Goal: Task Accomplishment & Management: Complete application form

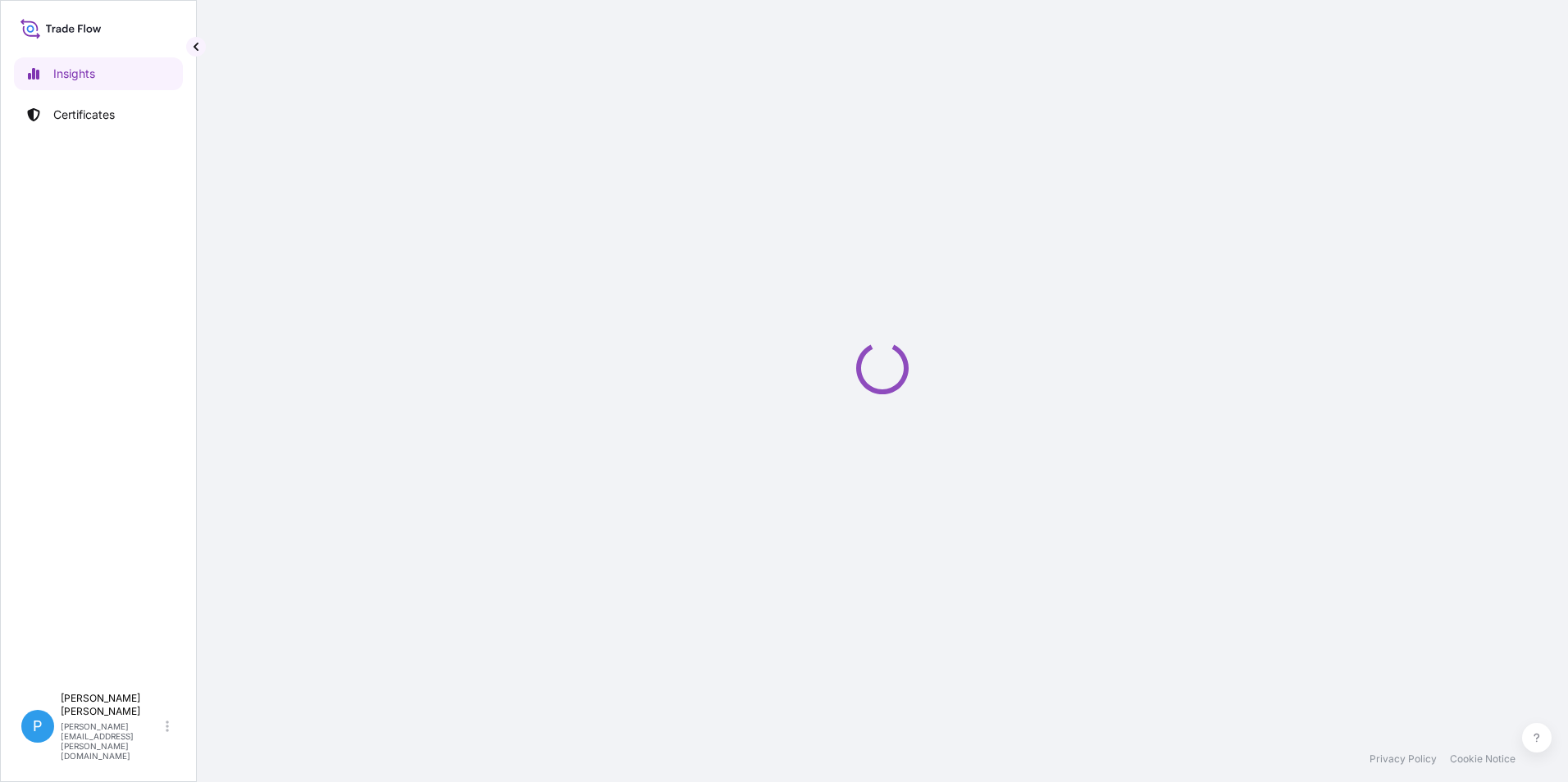
select select "2025"
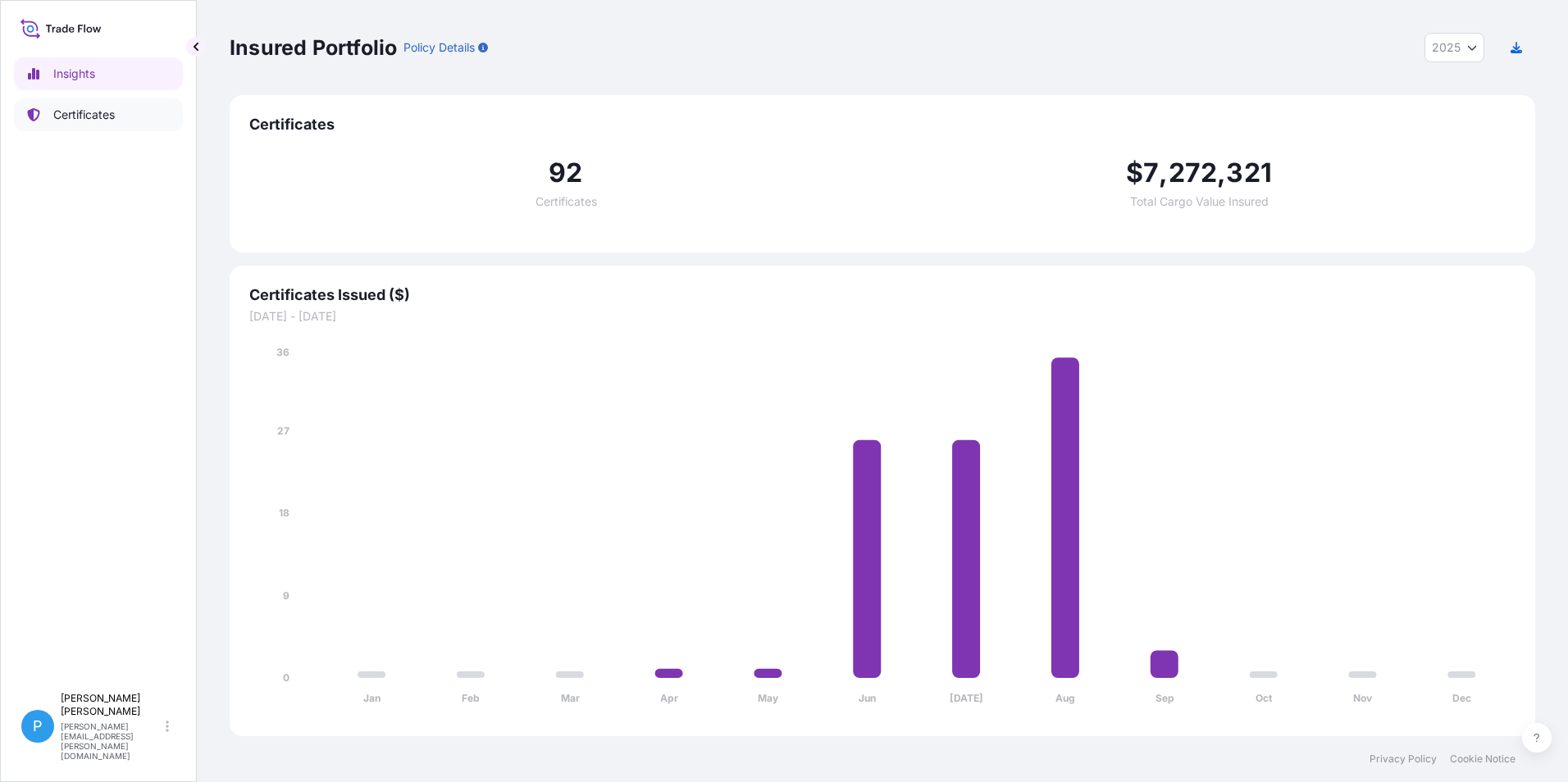
click at [76, 118] on p "Certificates" at bounding box center [85, 115] width 62 height 16
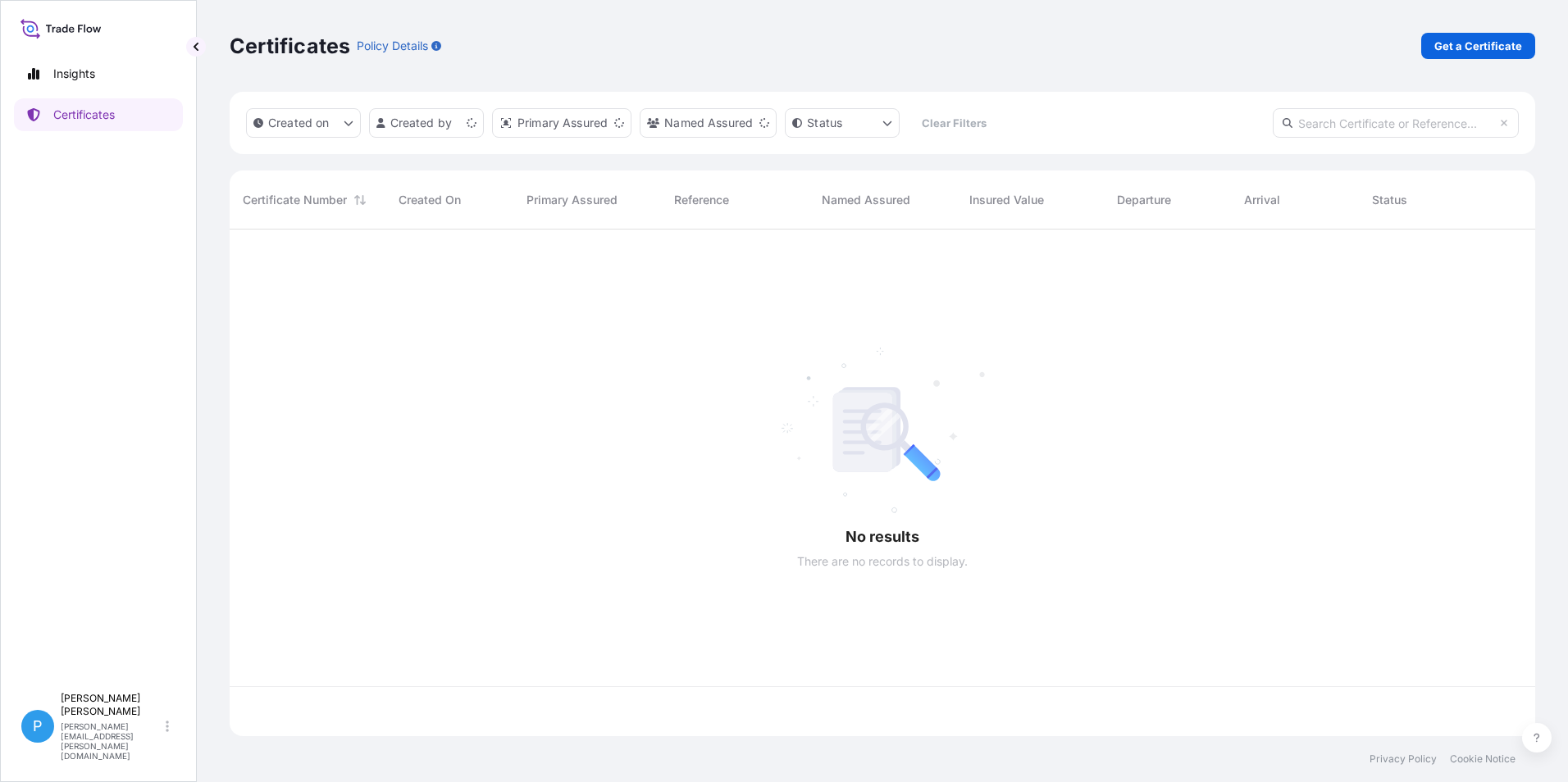
scroll to position [503, 1294]
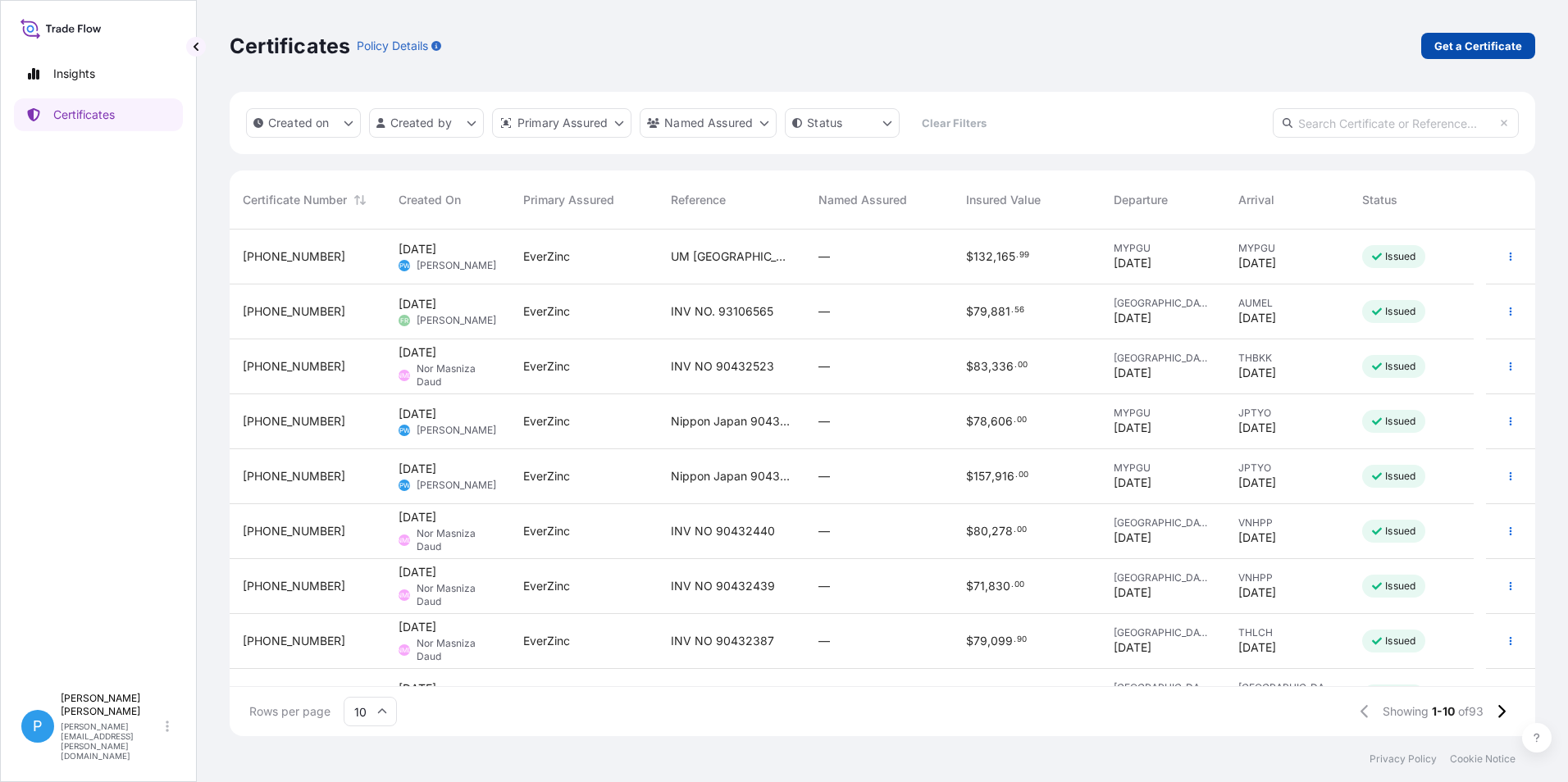
click at [1505, 40] on p "Get a Certificate" at bounding box center [1478, 46] width 87 height 16
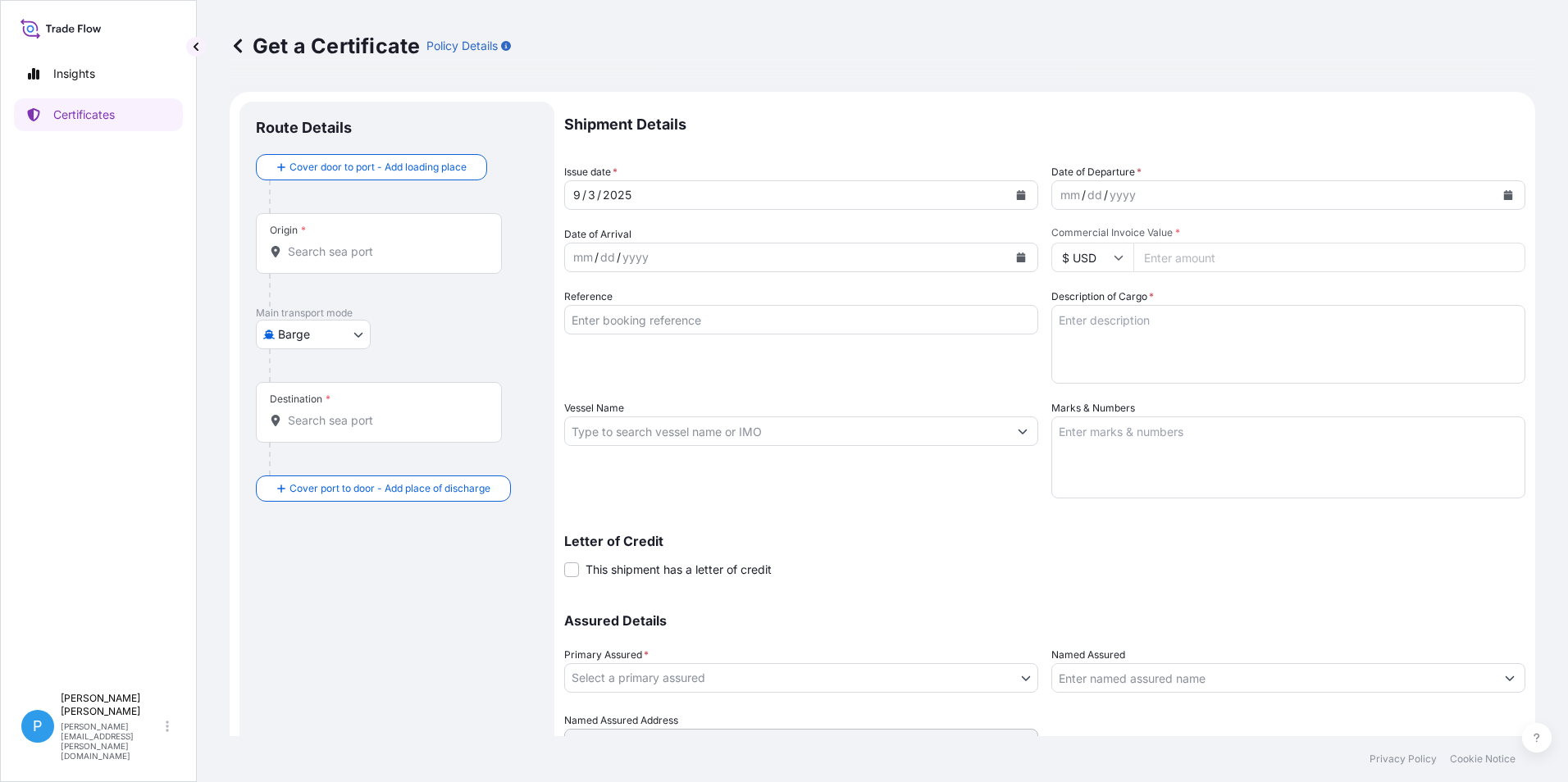
click at [320, 331] on body "Insights Certificates P Perline Wong perline.wong@everzinc.com Get a Certificat…" at bounding box center [784, 391] width 1568 height 782
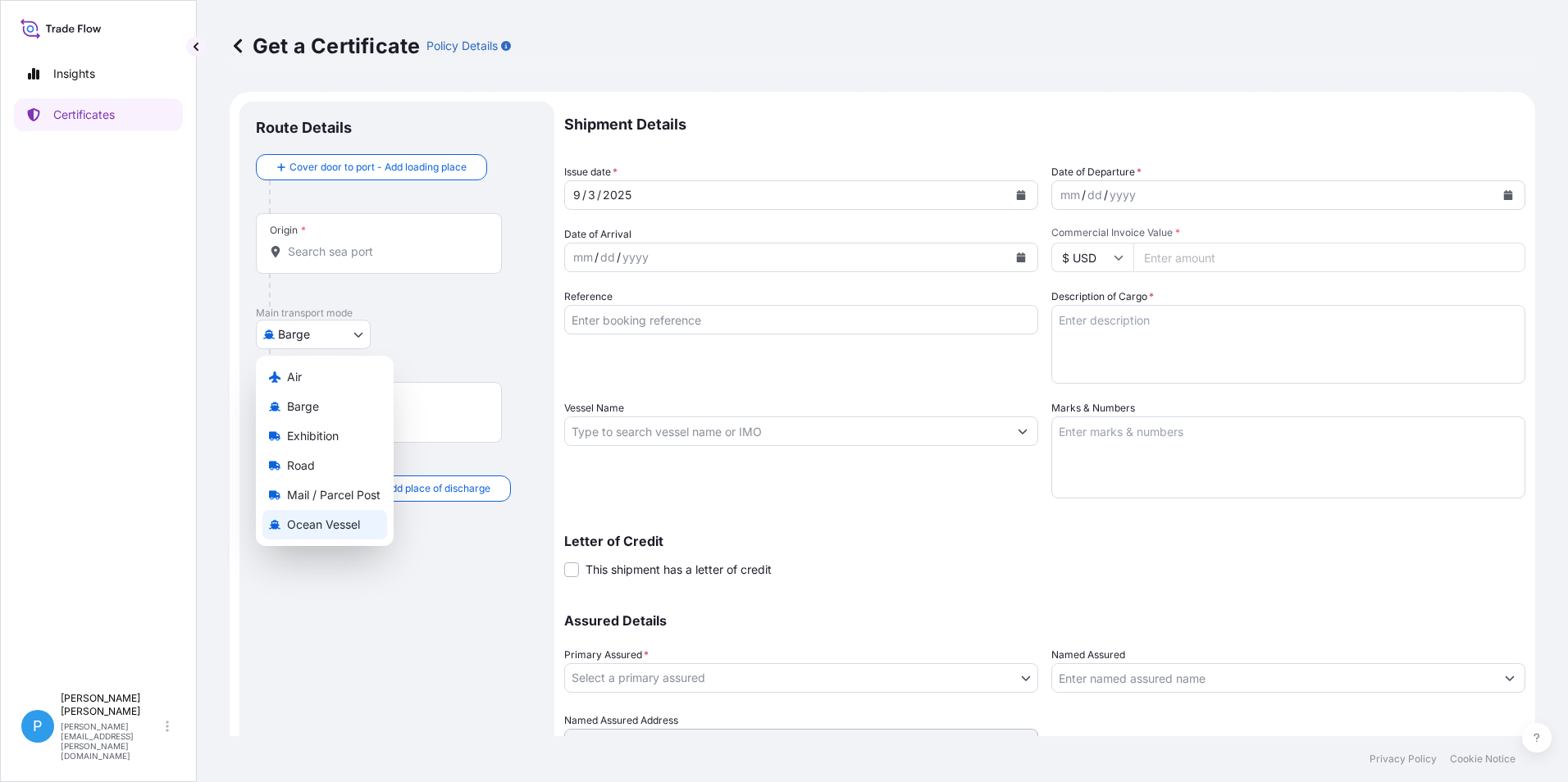
click at [298, 533] on div "Ocean Vessel" at bounding box center [324, 524] width 125 height 29
select select "Ocean Vessel"
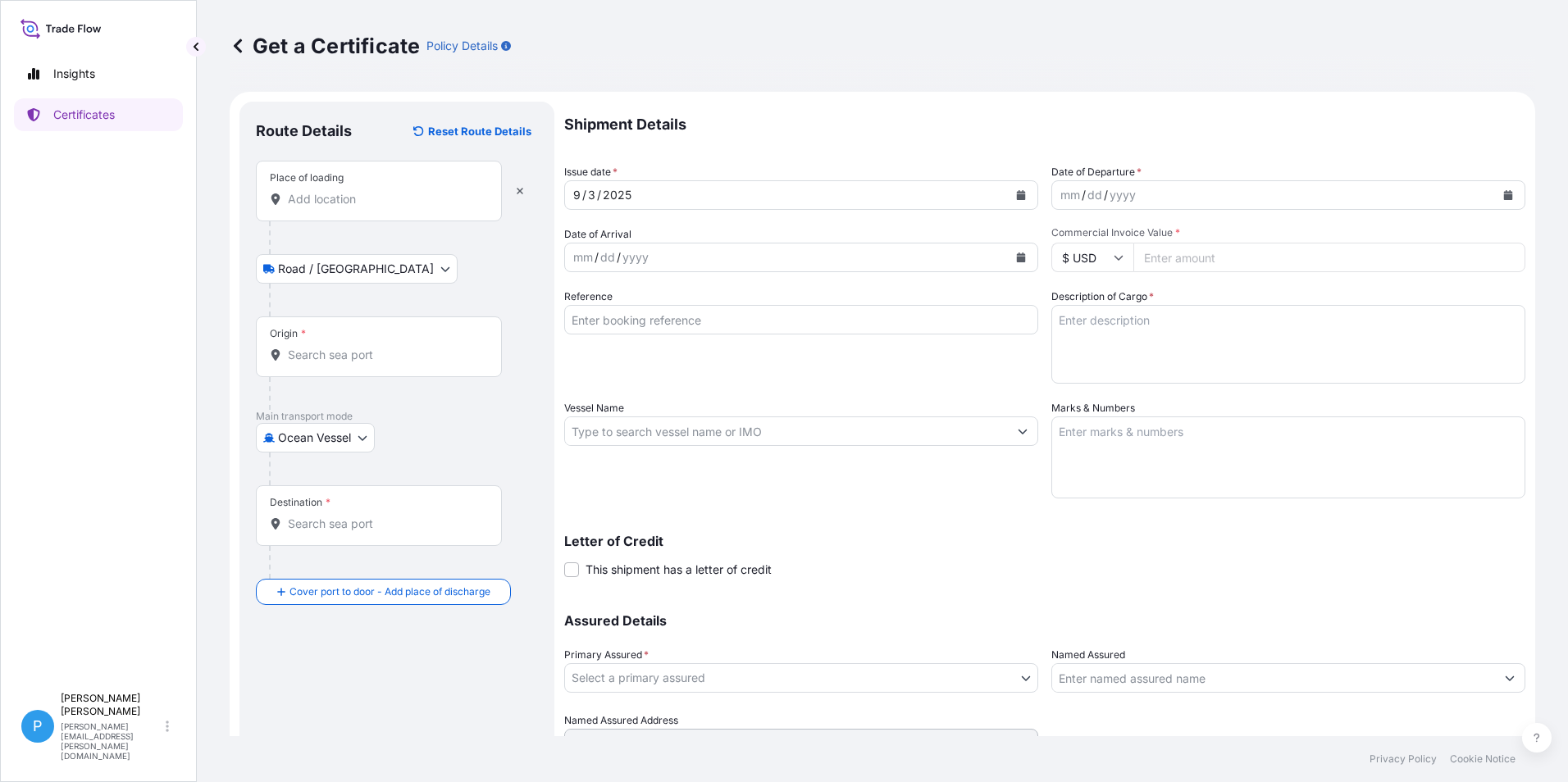
click at [322, 210] on div "Place of loading" at bounding box center [379, 191] width 246 height 61
click at [322, 208] on input "Place of loading" at bounding box center [384, 199] width 194 height 16
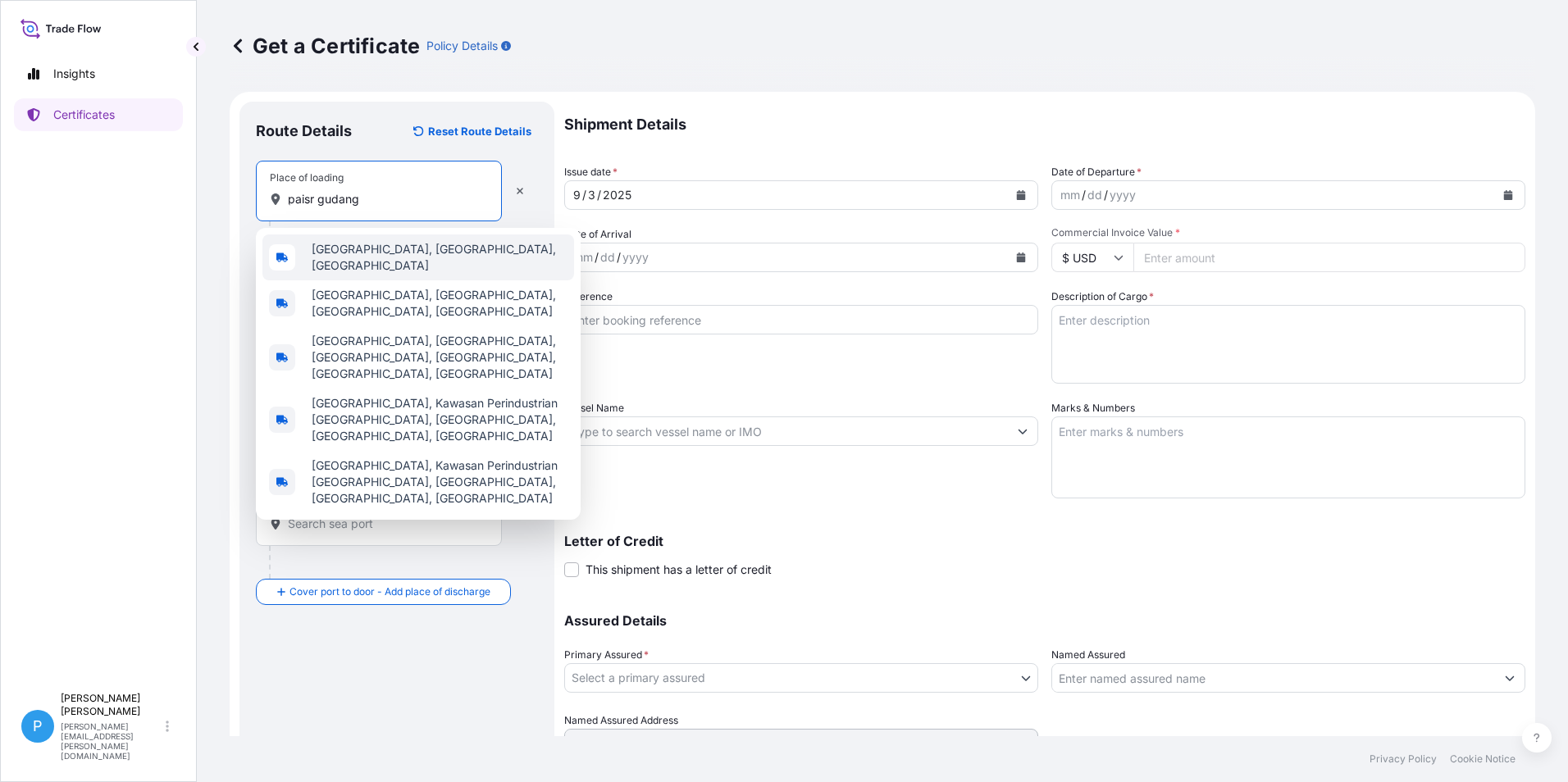
click at [342, 244] on div "Pasir Gudang, Johor, Malaysia" at bounding box center [418, 258] width 311 height 46
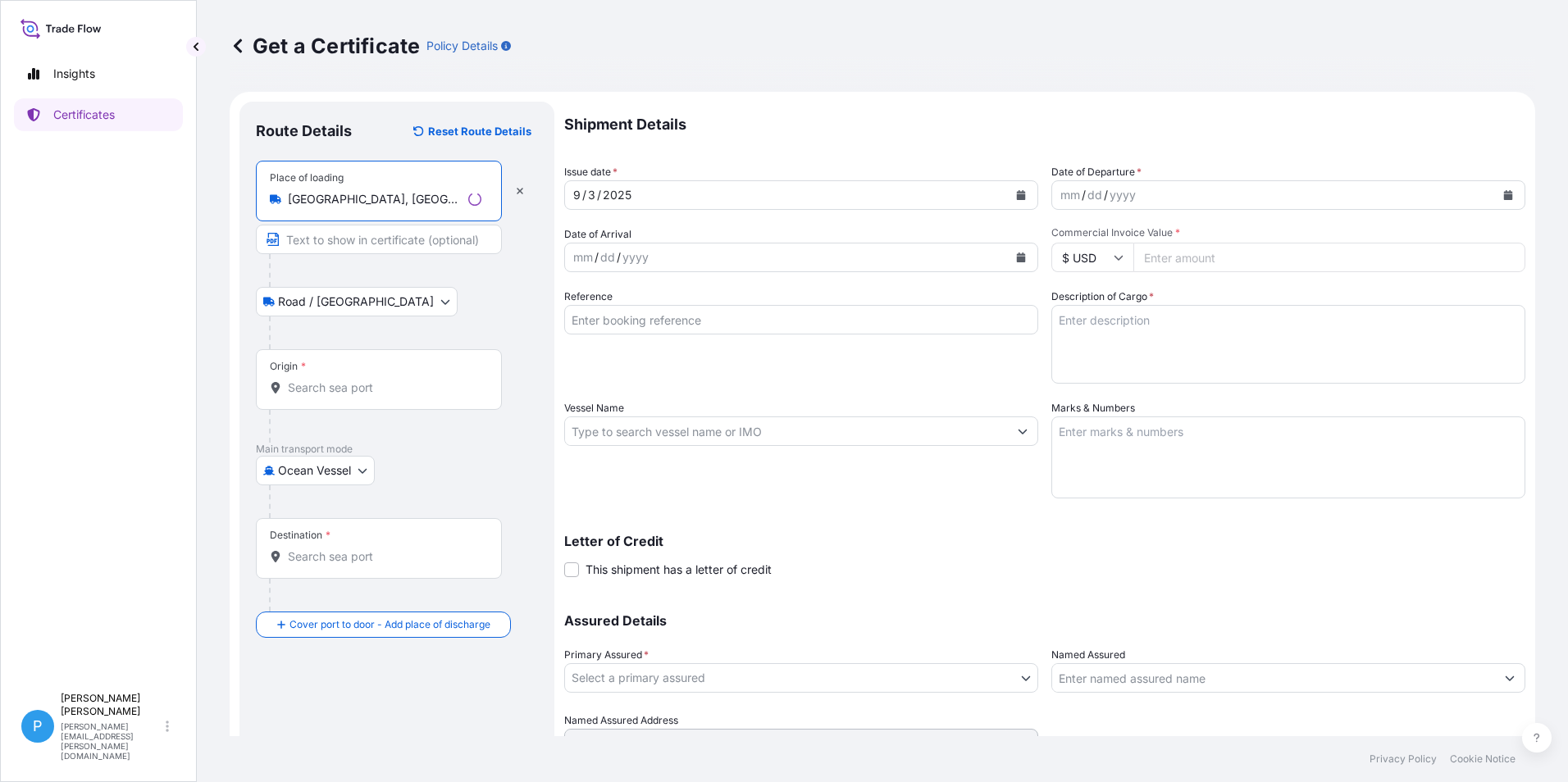
type input "Pasir Gudang, Johor, Malaysia"
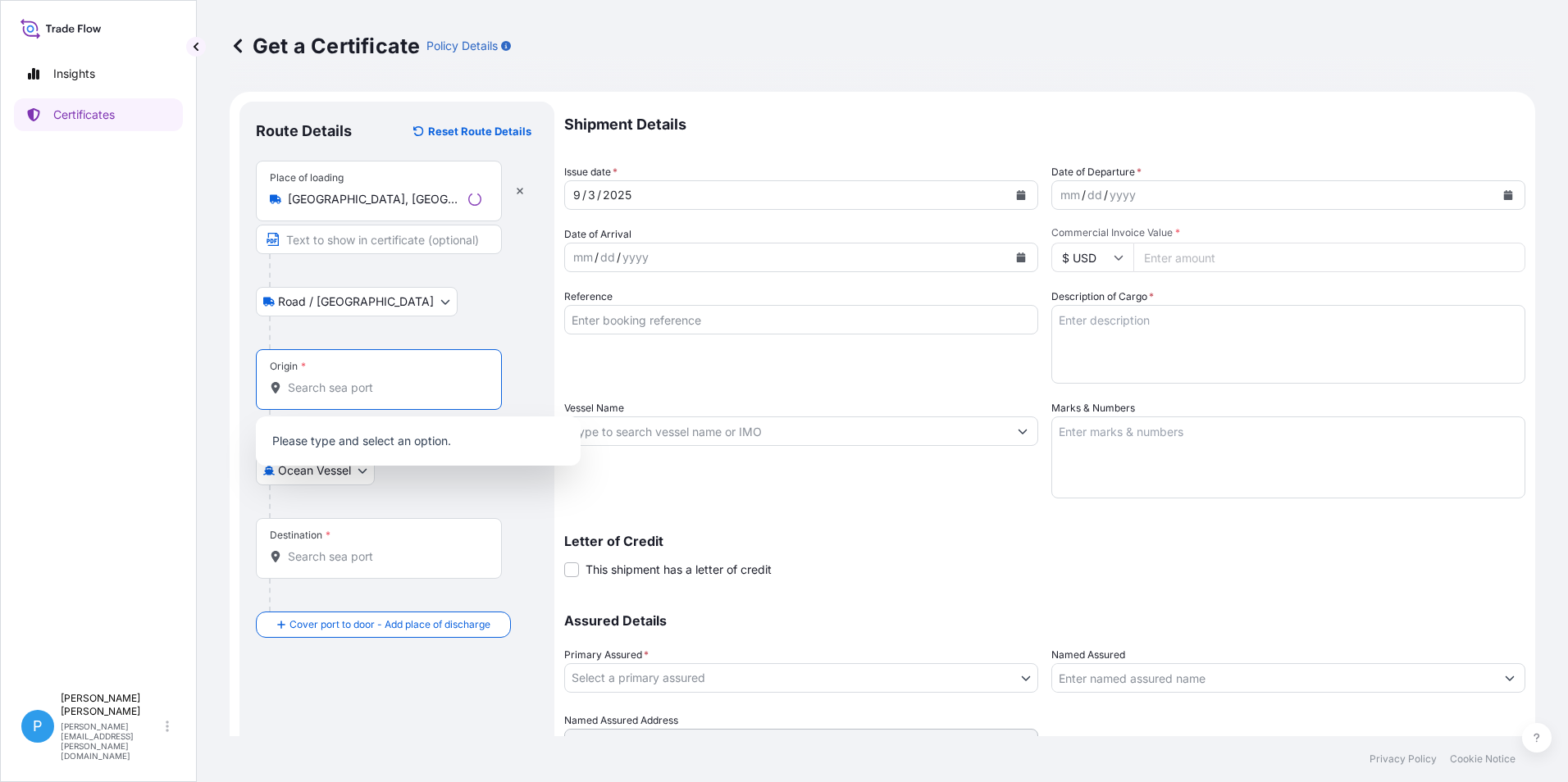
click at [329, 380] on input "Origin *" at bounding box center [384, 388] width 194 height 16
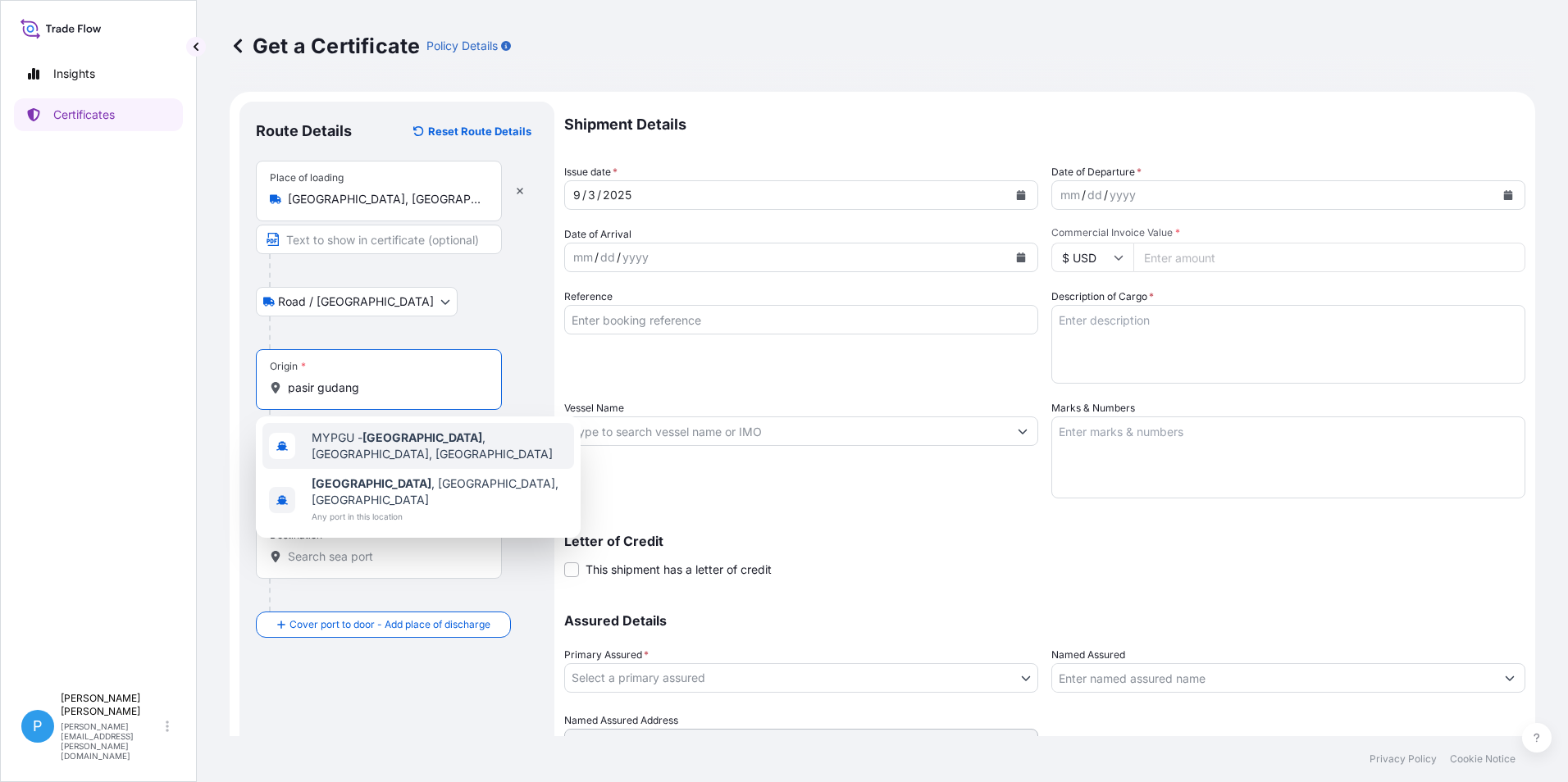
click at [363, 445] on span "MYPGU - Pasir Gudang , Johor, Malaysia" at bounding box center [439, 446] width 256 height 33
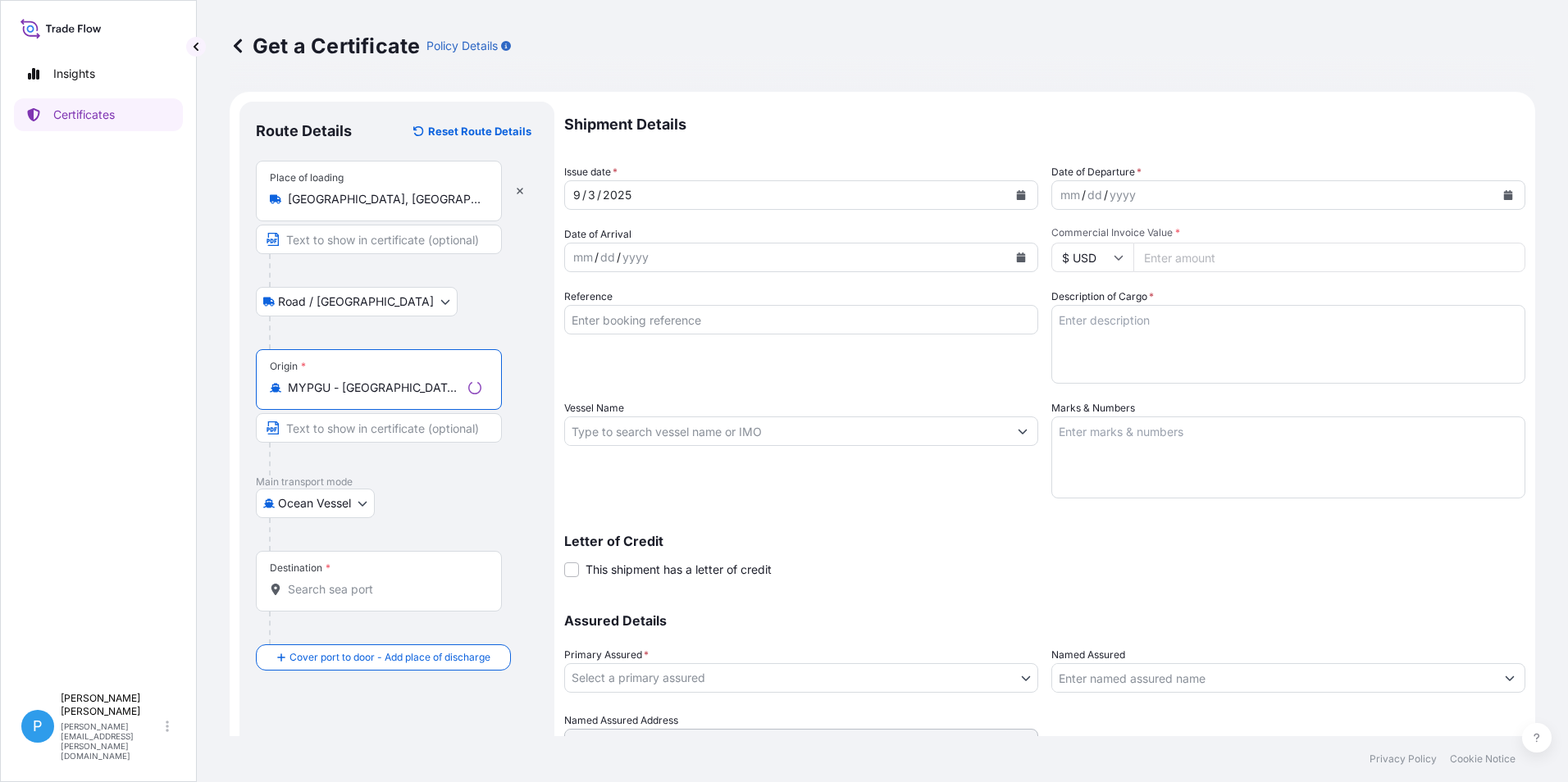
type input "MYPGU - Pasir Gudang, Johor, Malaysia"
click at [344, 589] on input "Destination *" at bounding box center [384, 590] width 194 height 16
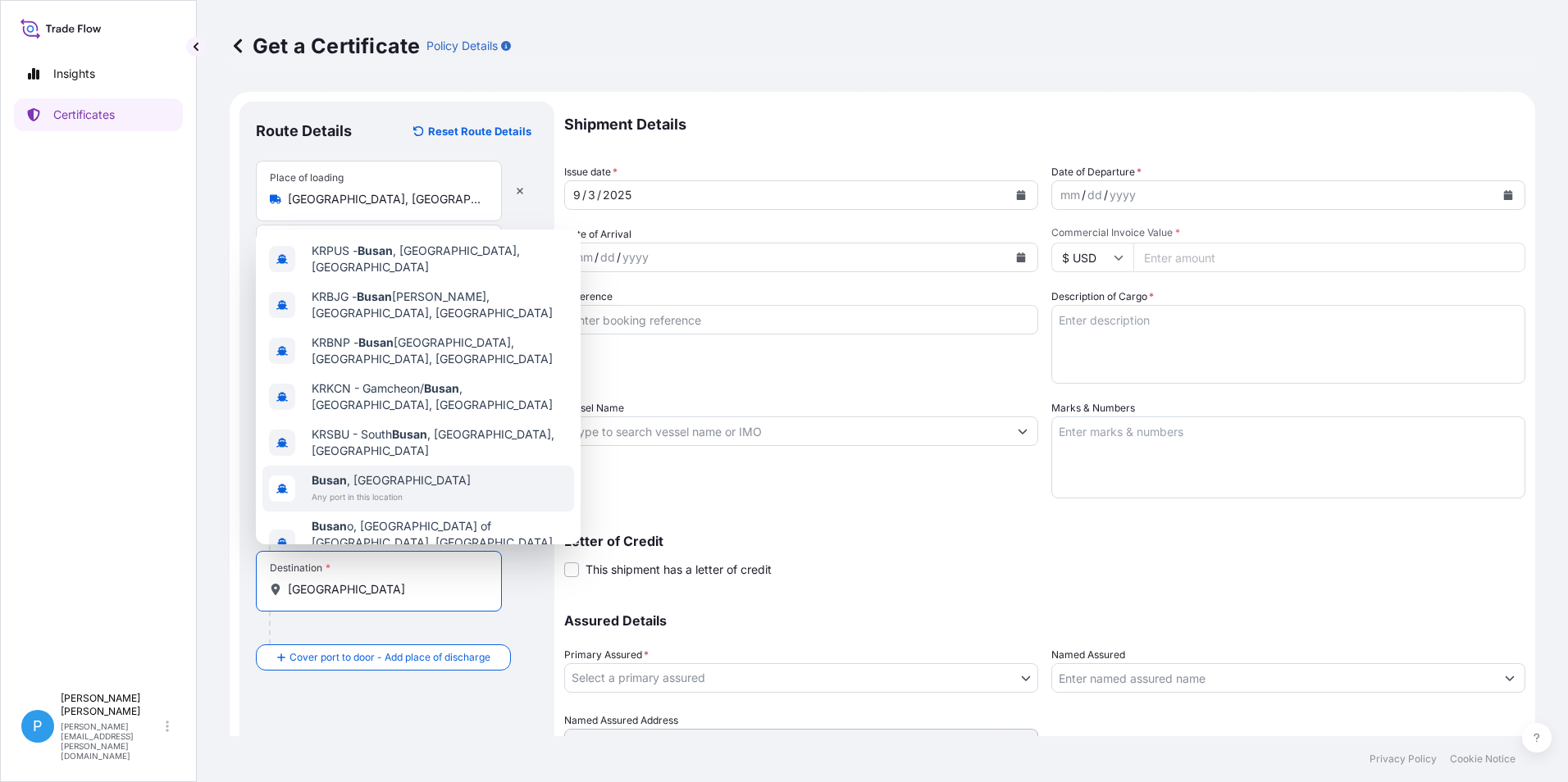
click at [347, 472] on span "Busan , South Korea" at bounding box center [391, 481] width 159 height 16
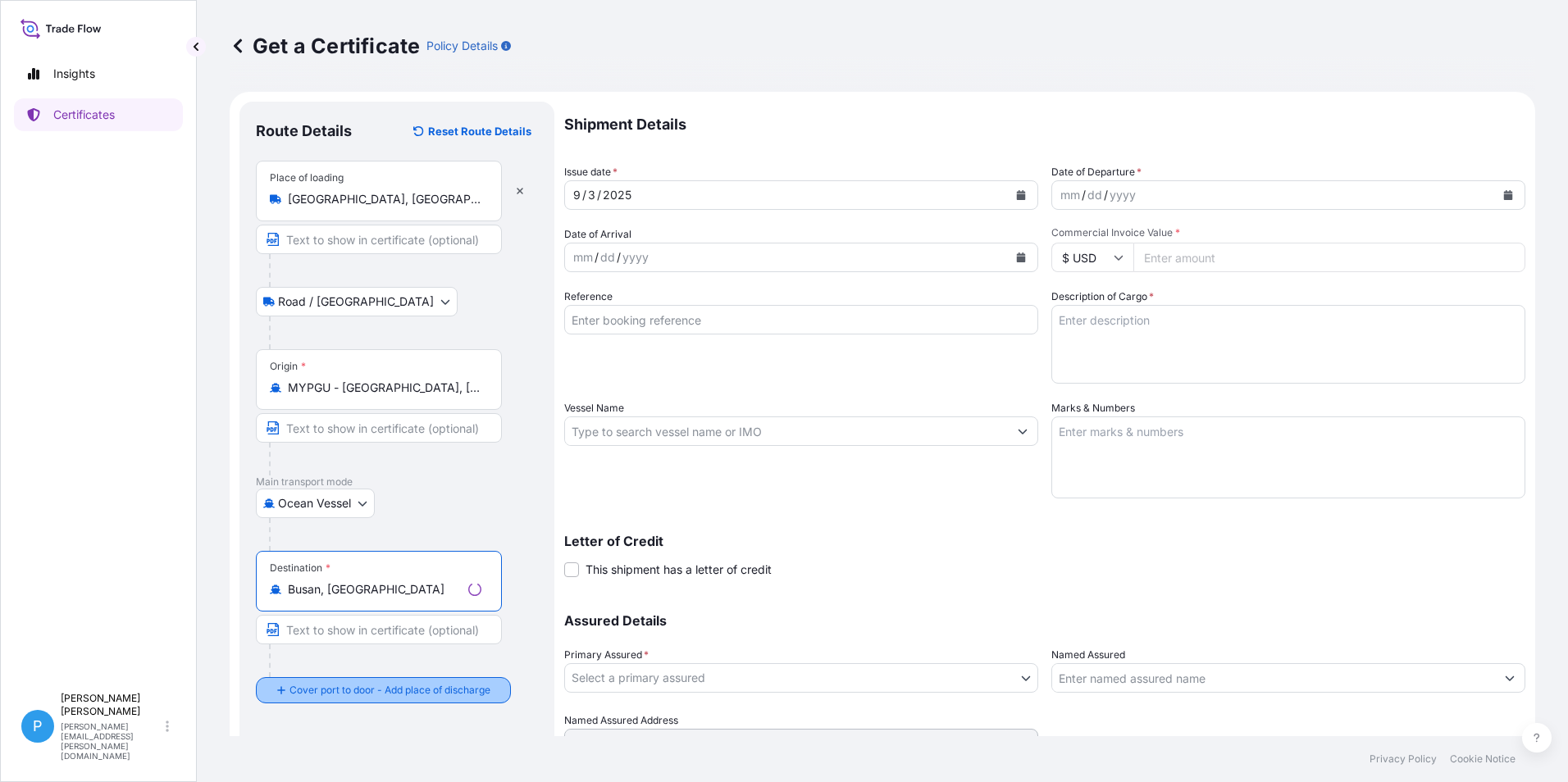
type input "Busan, South Korea"
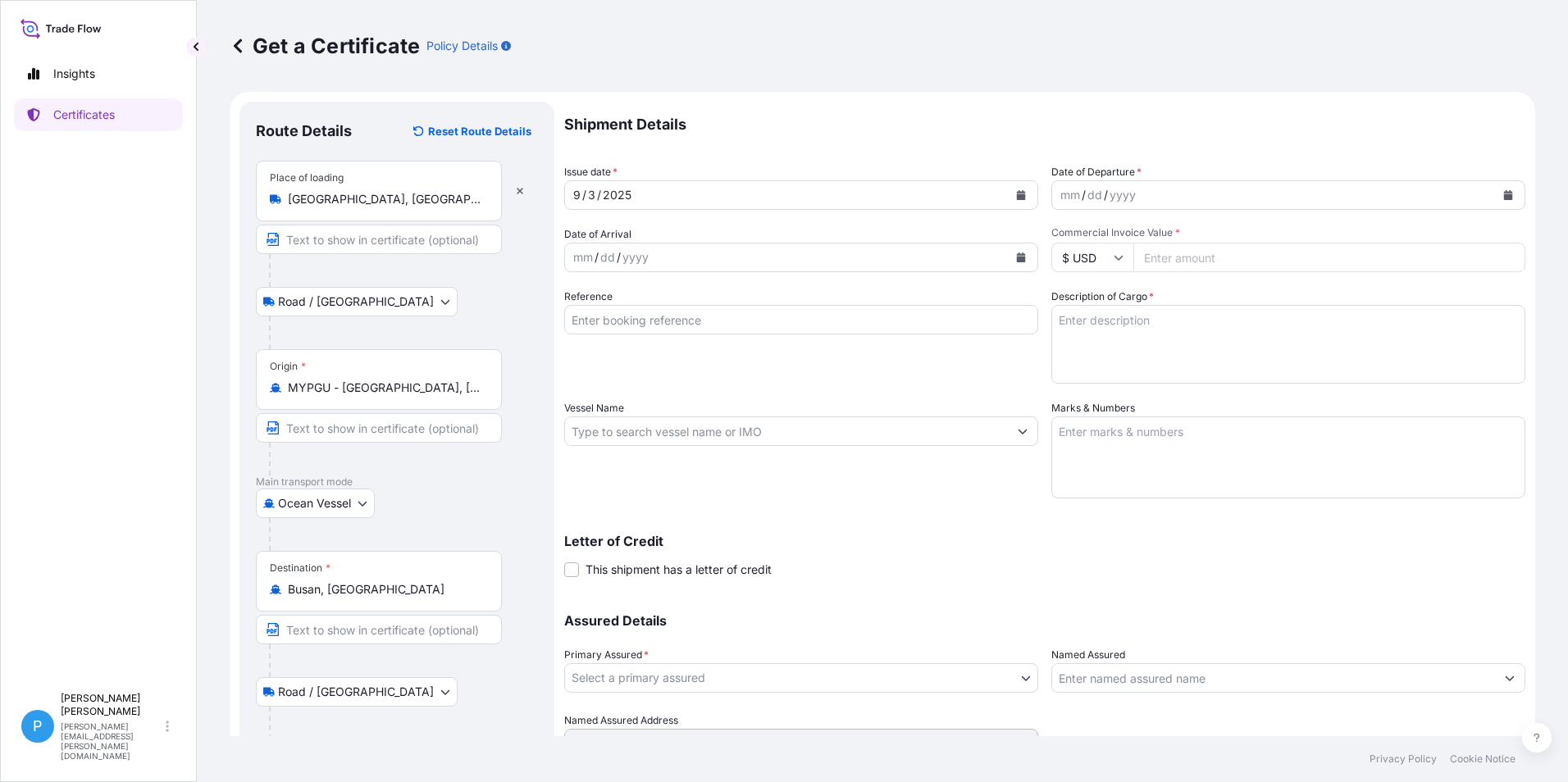
click at [361, 689] on body "7 options available. Insights Certificates P Perline Wong perline.wong@everzinc…" at bounding box center [784, 391] width 1568 height 782
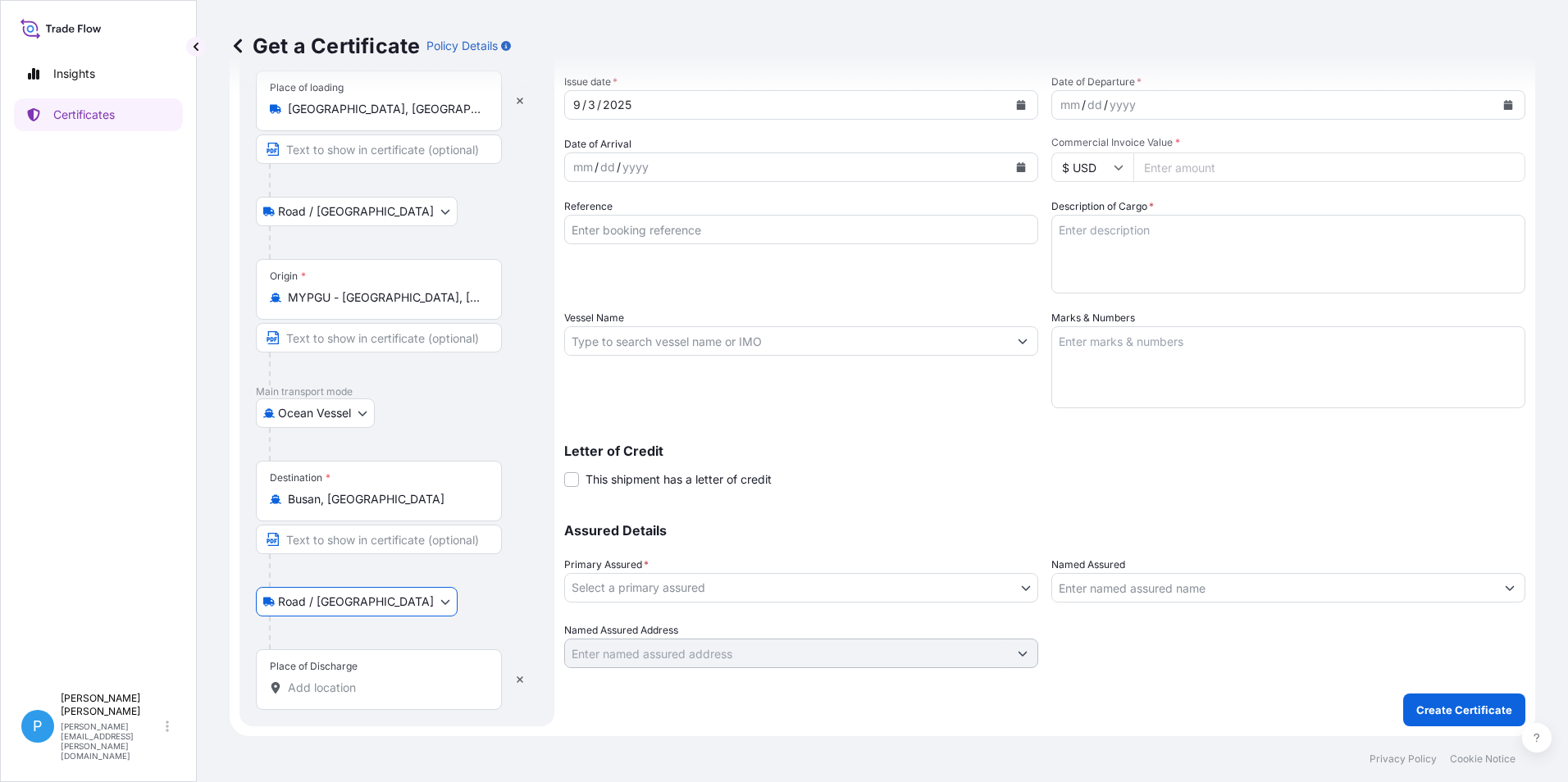
click at [352, 680] on input "Place of Discharge" at bounding box center [384, 688] width 194 height 16
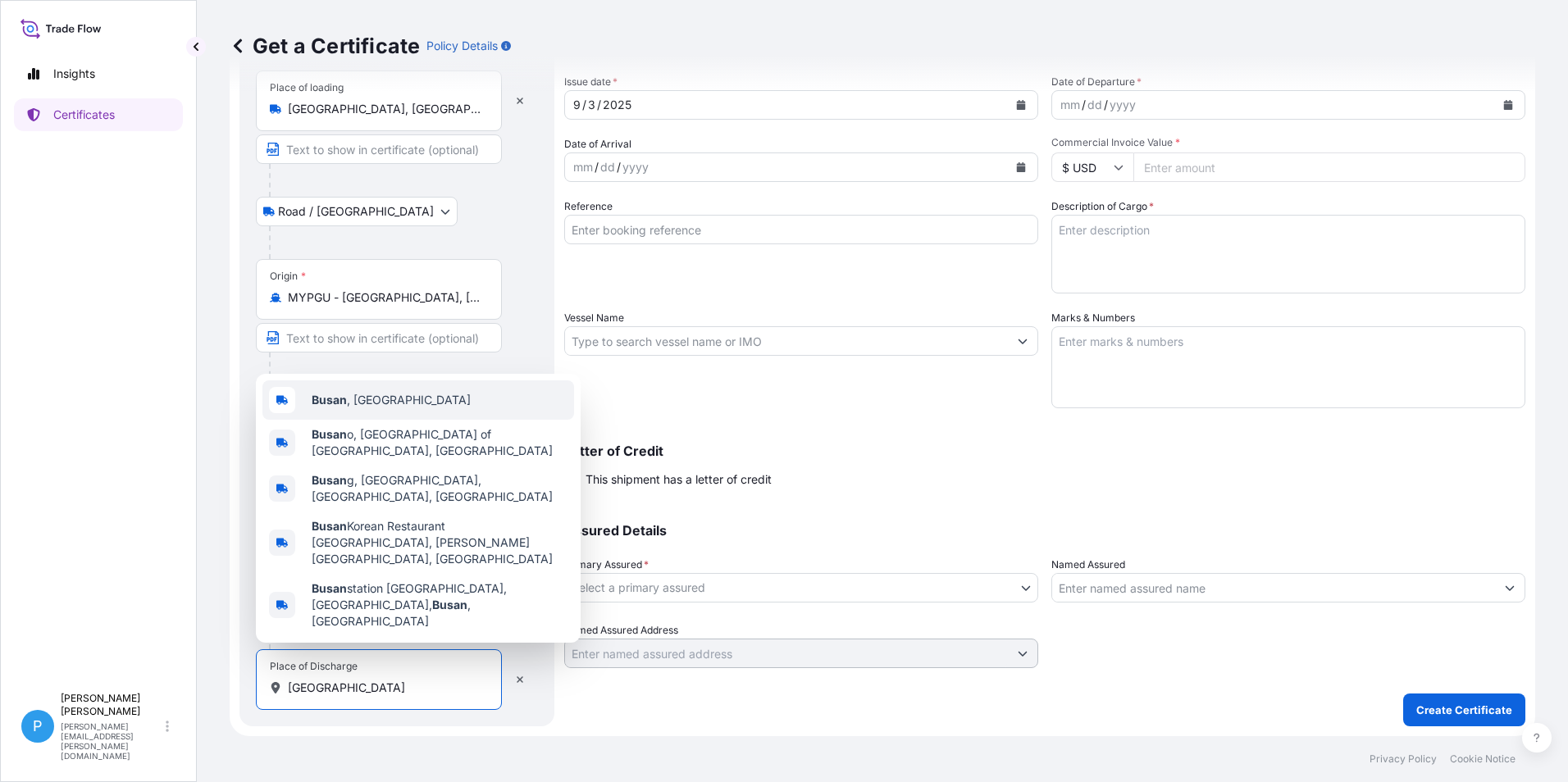
click at [415, 409] on span "Busan , South Korea" at bounding box center [391, 401] width 159 height 16
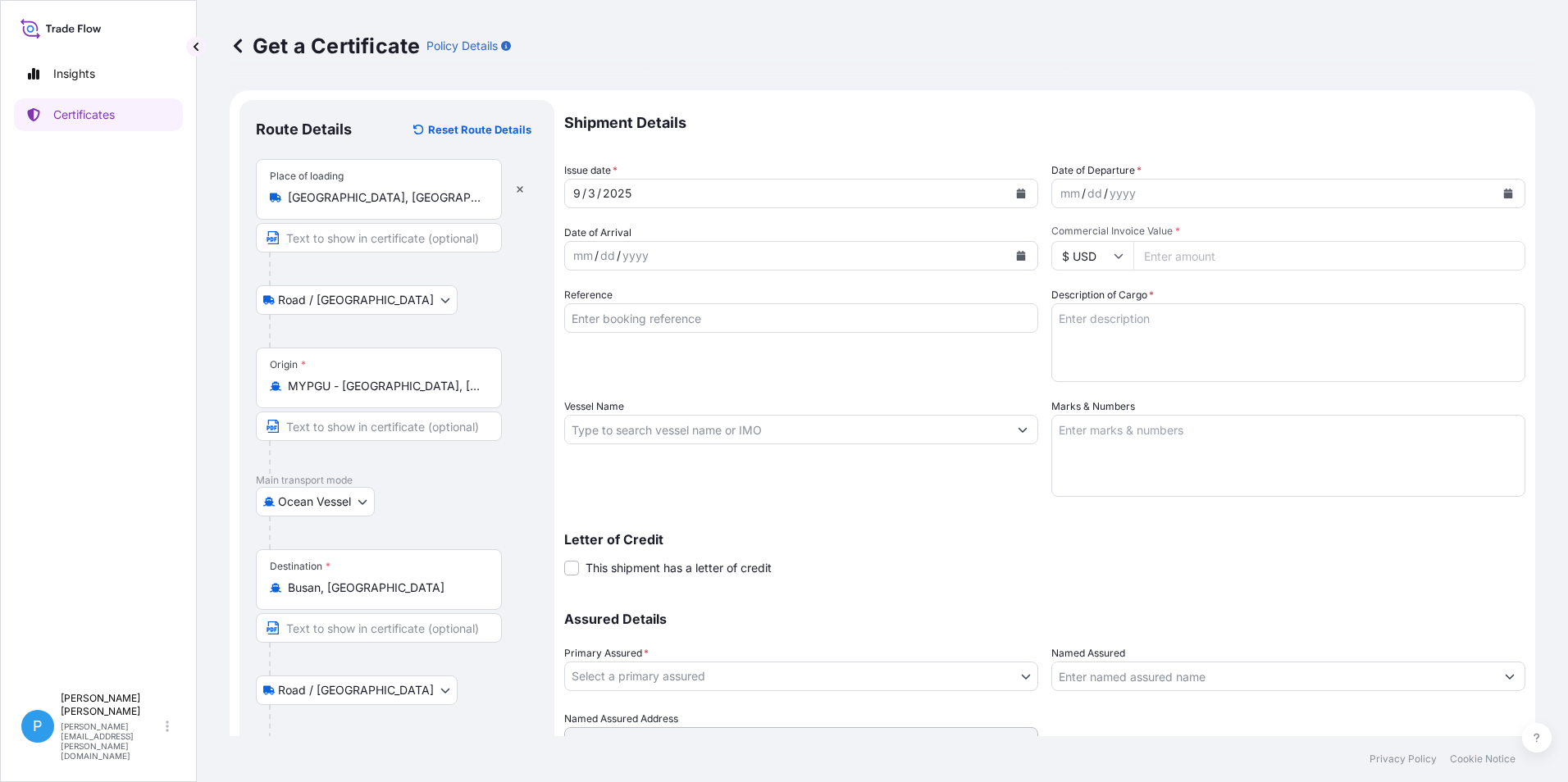
scroll to position [0, 0]
type input "Busan, South Korea"
click at [1017, 259] on icon "Calendar" at bounding box center [1022, 257] width 9 height 10
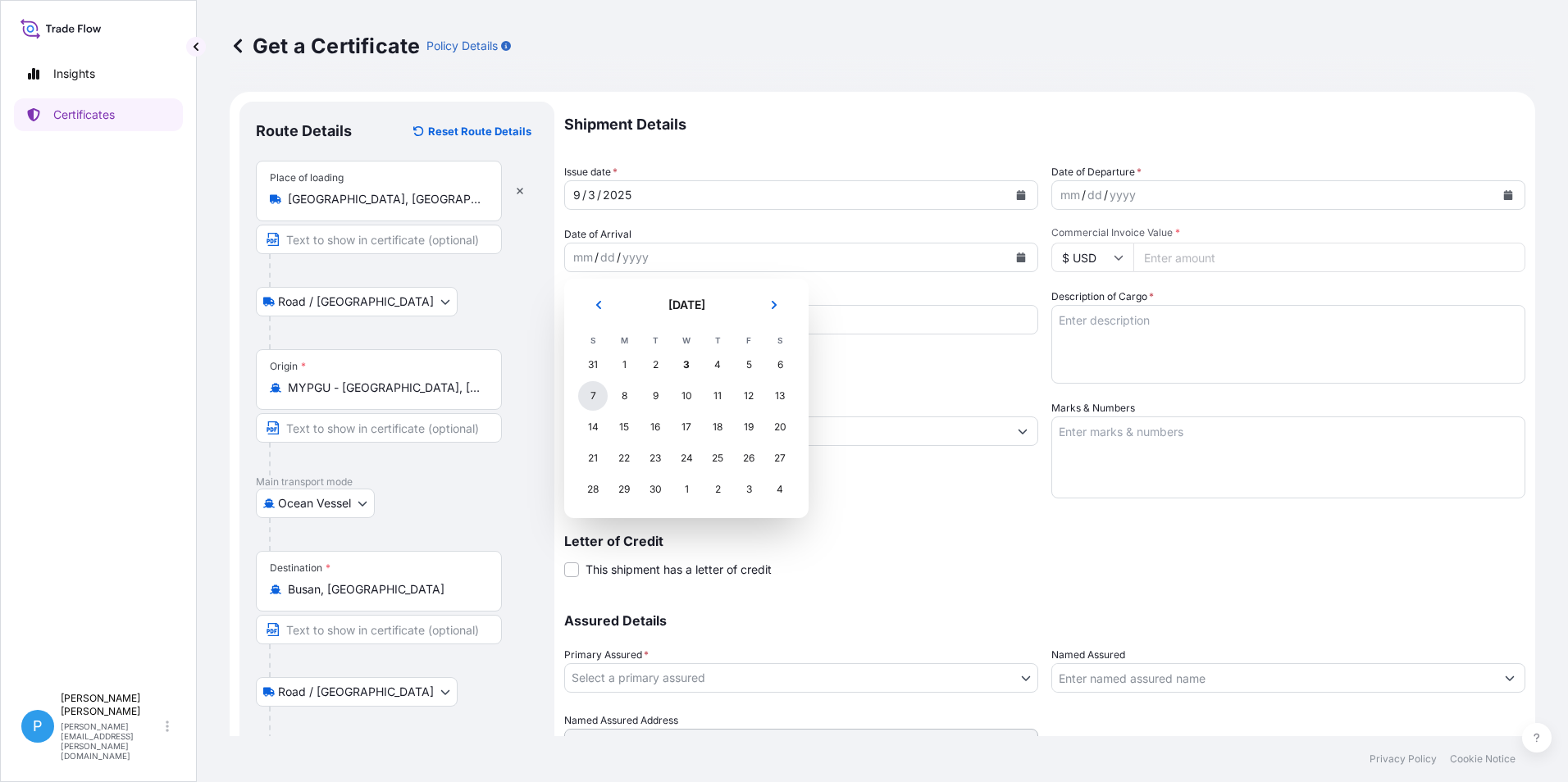
click at [588, 399] on div "7" at bounding box center [593, 396] width 29 height 29
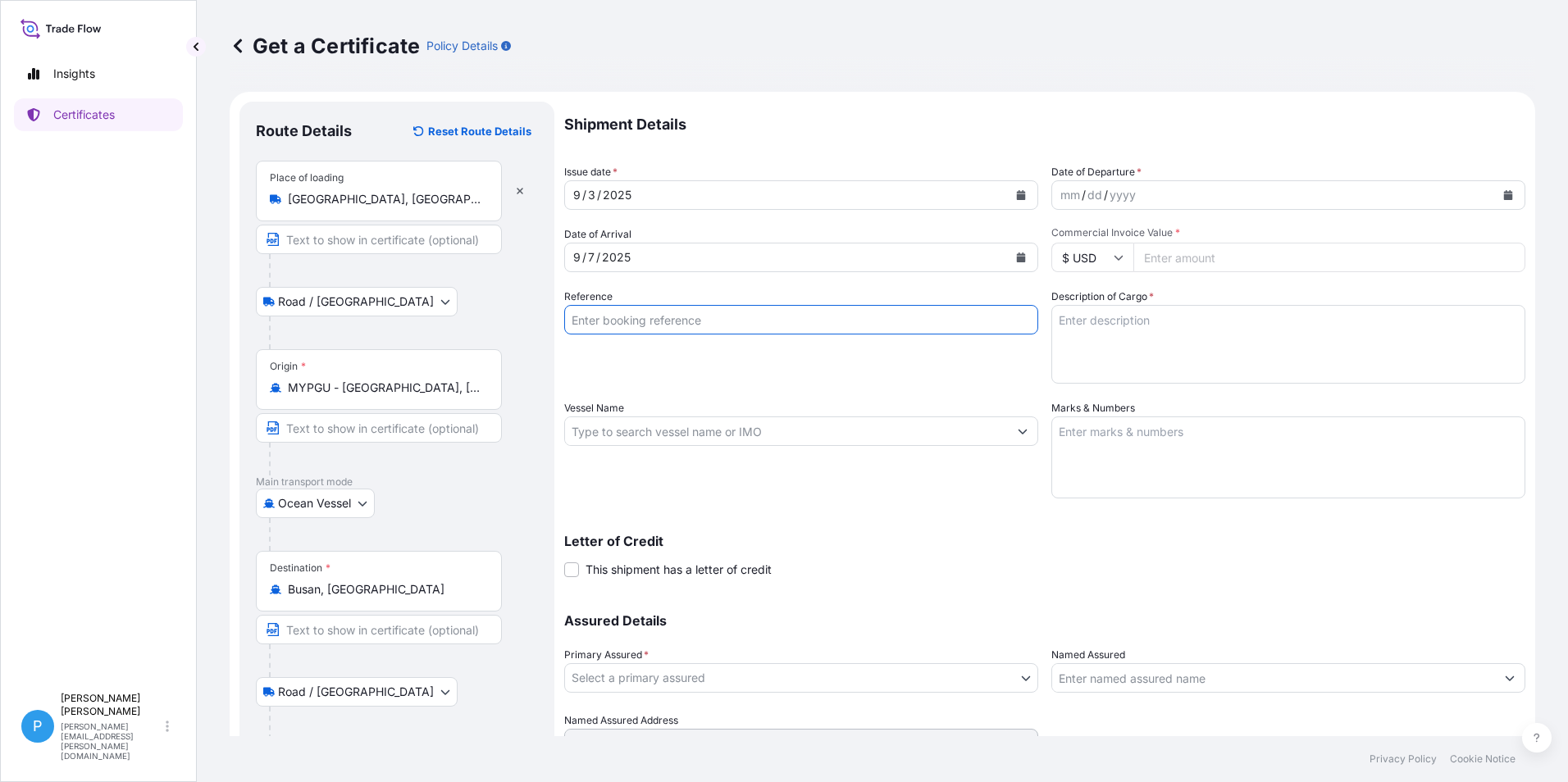
click at [599, 327] on input "Reference" at bounding box center [801, 320] width 474 height 29
type input "PPG Korea 93106596"
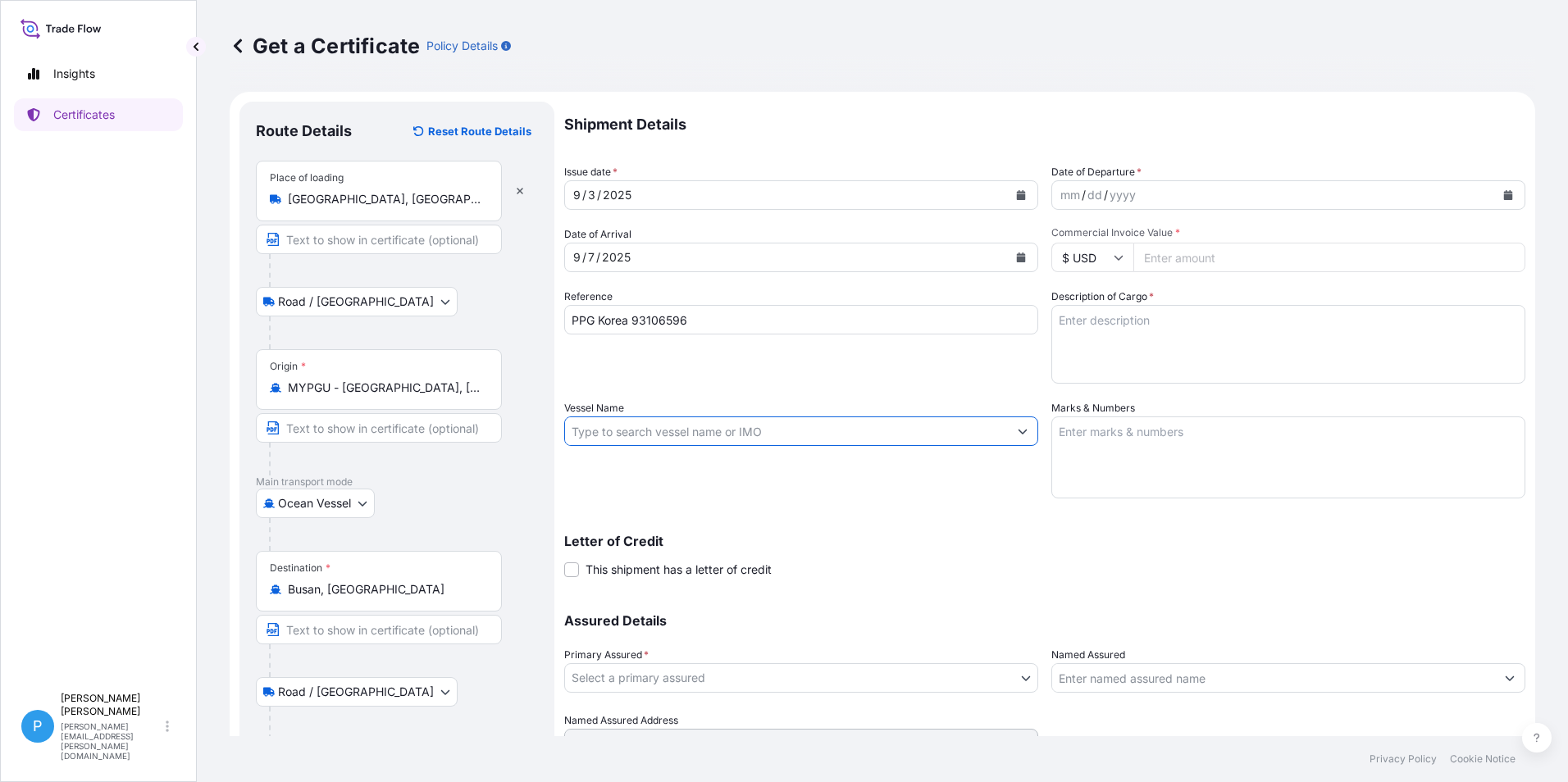
click at [600, 426] on input "Vessel Name" at bounding box center [787, 432] width 443 height 29
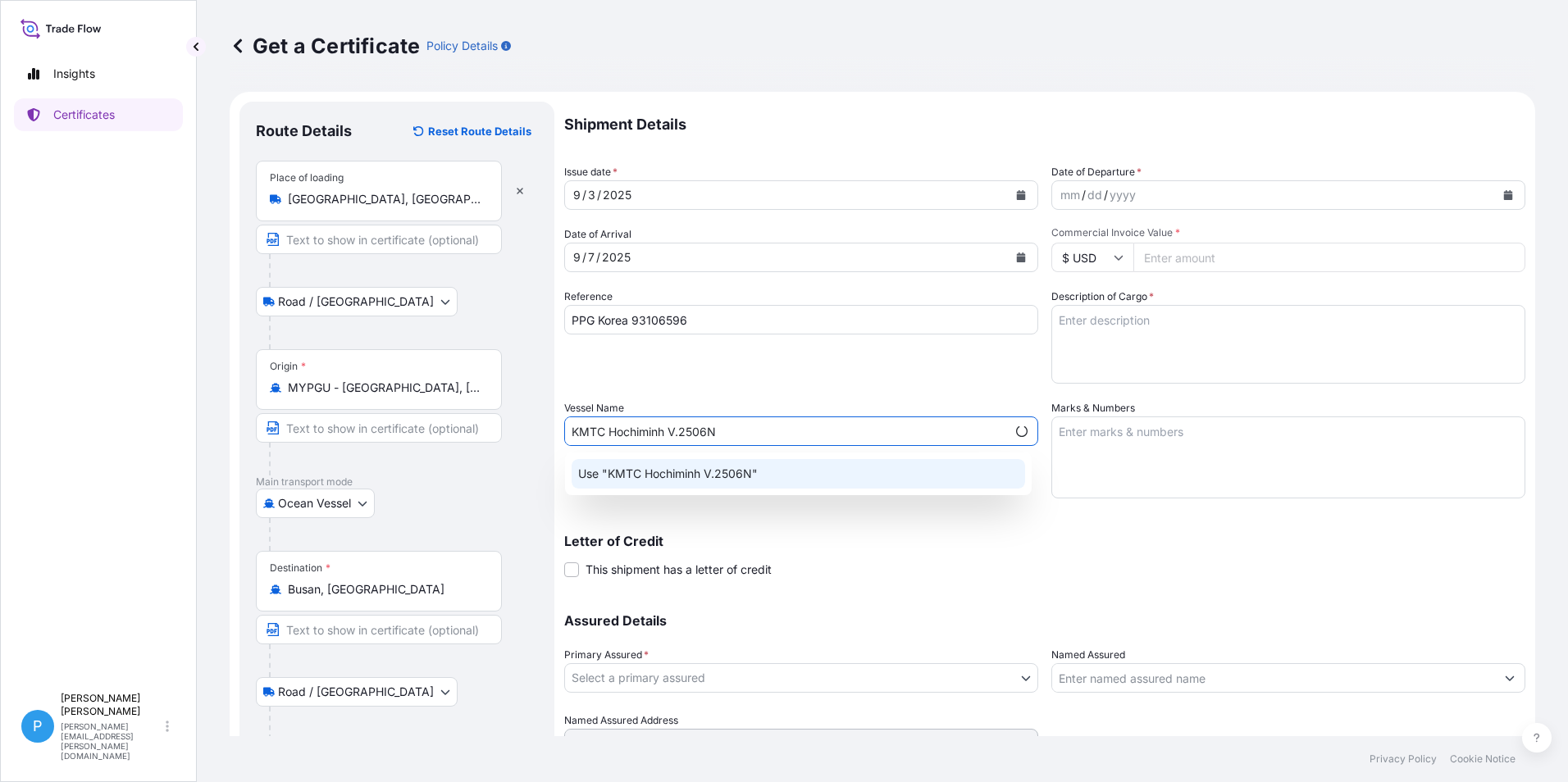
click at [666, 472] on p "Use "KMTC Hochiminh V.2506N"" at bounding box center [667, 474] width 179 height 16
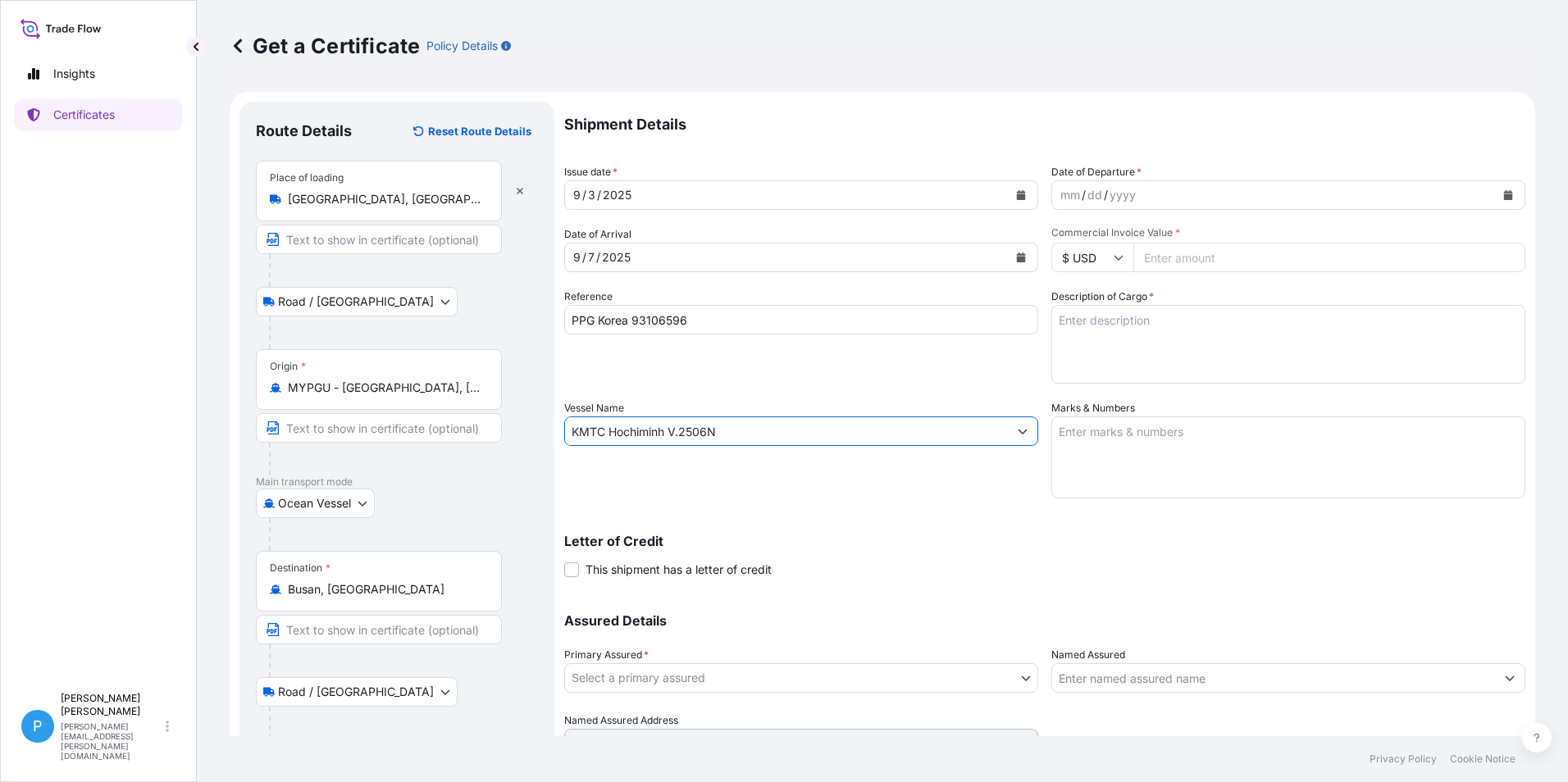
type input "KMTC Hochiminh V.2506N"
click at [1502, 191] on button "Calendar" at bounding box center [1508, 195] width 26 height 26
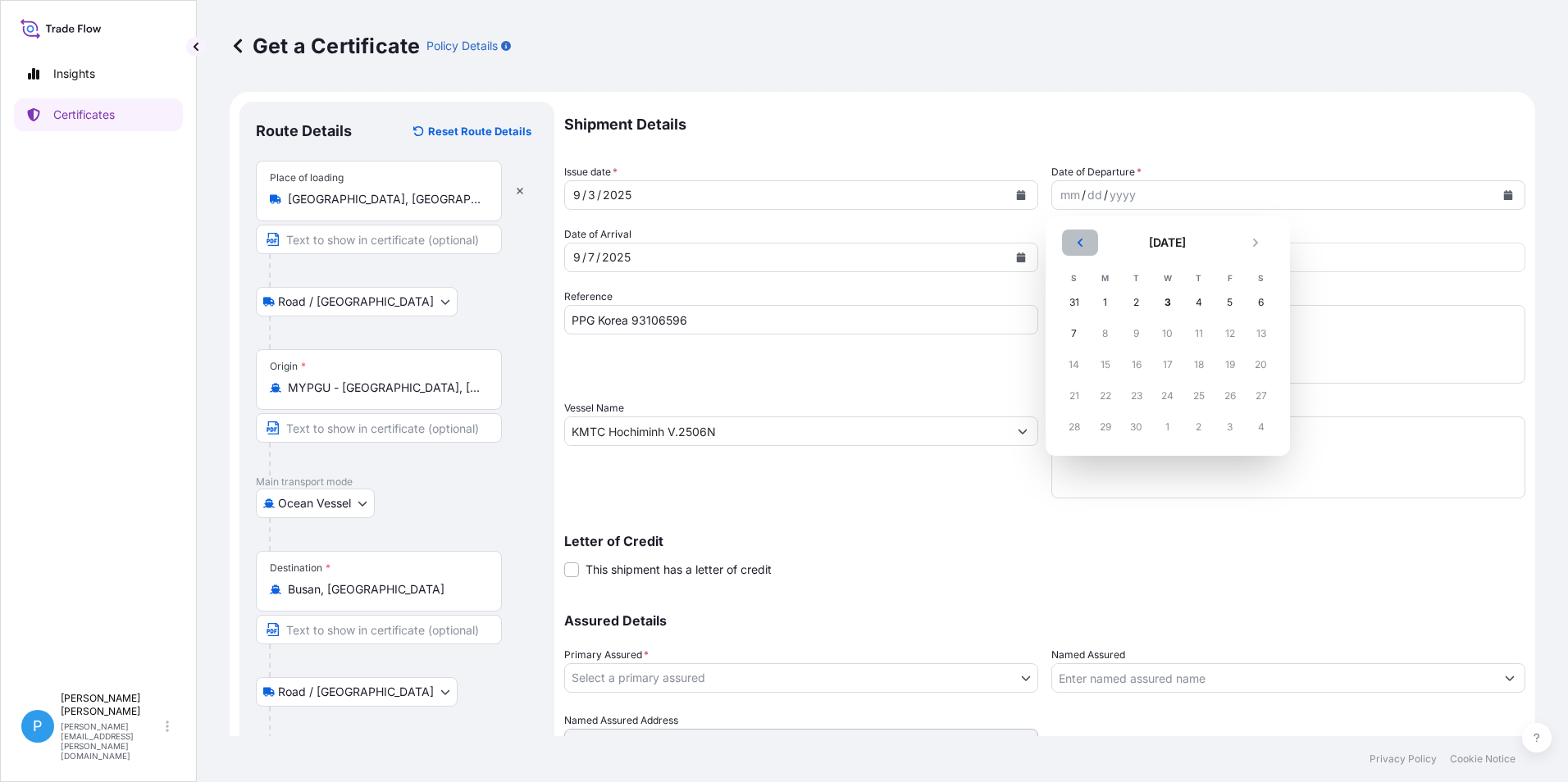
click at [1085, 244] on button "Previous" at bounding box center [1081, 242] width 36 height 26
click at [1230, 425] on div "29" at bounding box center [1230, 427] width 29 height 29
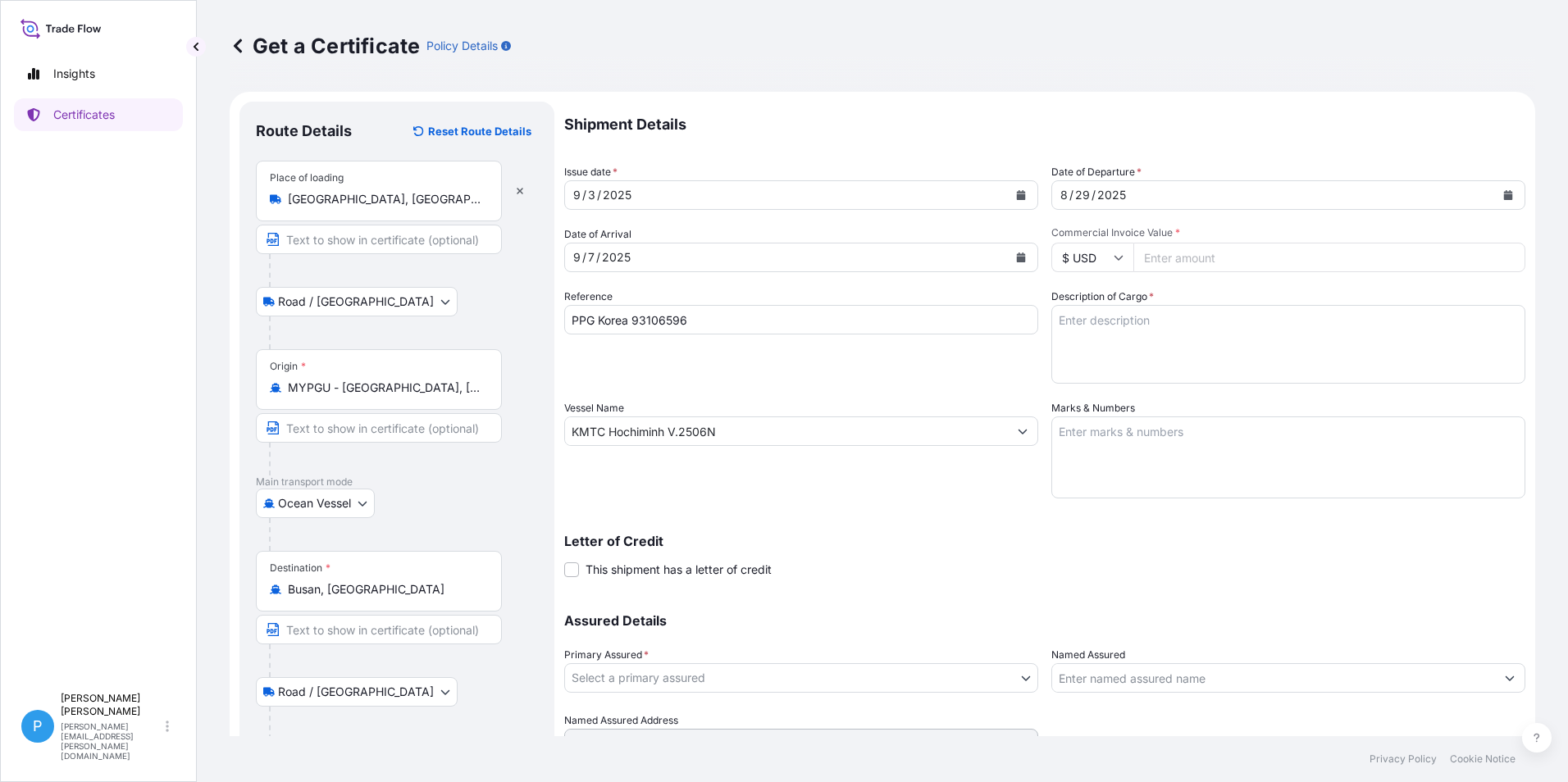
click at [1179, 260] on input "Commercial Invoice Value *" at bounding box center [1329, 258] width 392 height 29
type input "66577.00"
click at [1107, 430] on textarea "Marks & Numbers" at bounding box center [1288, 458] width 474 height 82
paste textarea "PO/NO .: PPGK20250801 /4800003136 BUSAN"
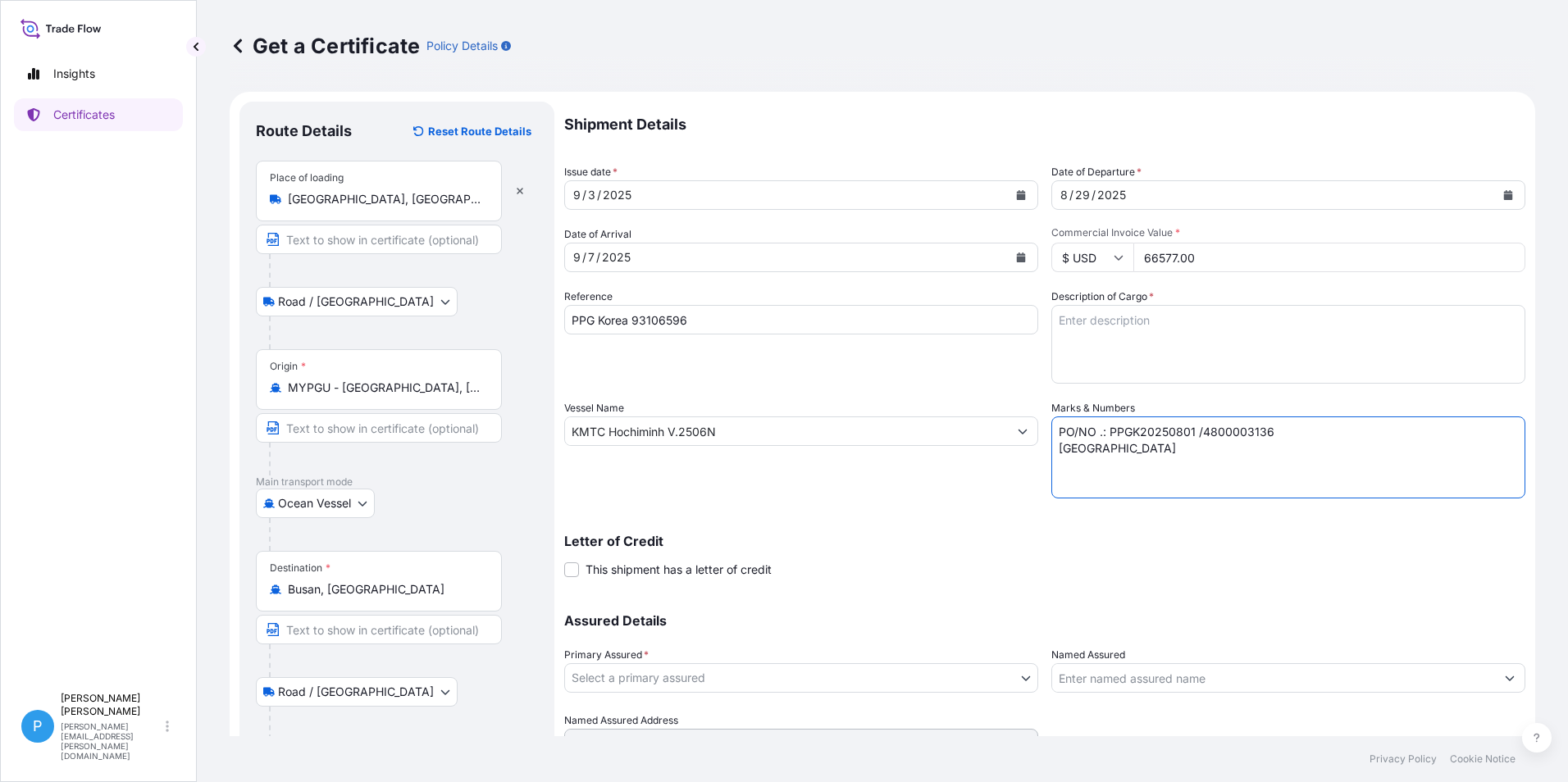
click at [1053, 432] on textarea "PO/NO .: PPGK20250801 /4800003136 BUSAN" at bounding box center [1288, 458] width 474 height 82
drag, startPoint x: 1058, startPoint y: 432, endPoint x: 1062, endPoint y: 462, distance: 30.3
click at [1059, 432] on textarea "PO/NO .: PPGK20250801 /4800003136 BUSAN" at bounding box center [1288, 458] width 474 height 82
click at [1058, 434] on textarea "PO/NO .: PPGK20250801 /4800003136 BUSAN" at bounding box center [1288, 458] width 474 height 82
paste textarea "PPG SSC CO."
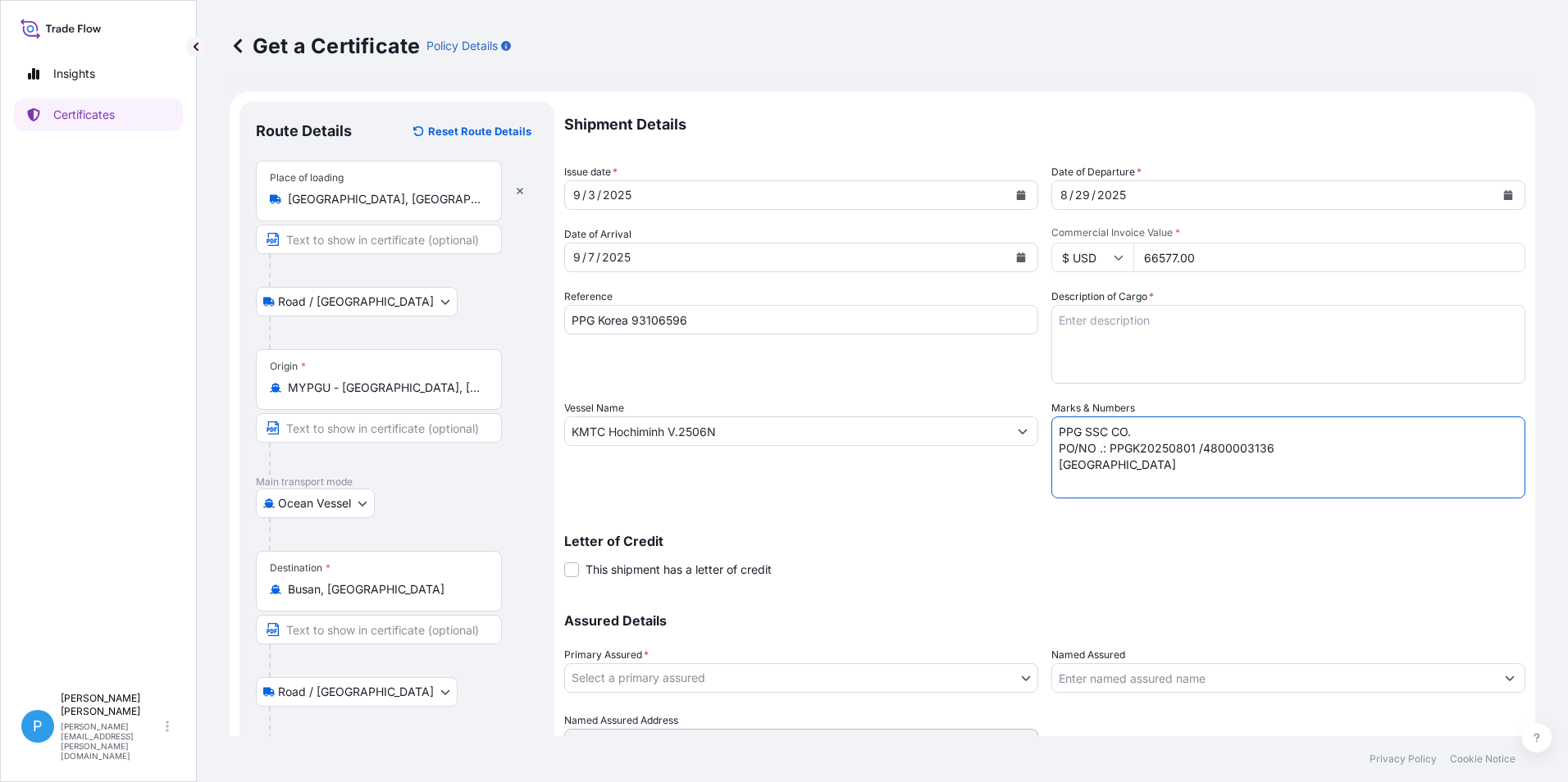
type textarea "PPG SSC CO. PO/NO .: PPGK20250801 /4800003136 BUSAN"
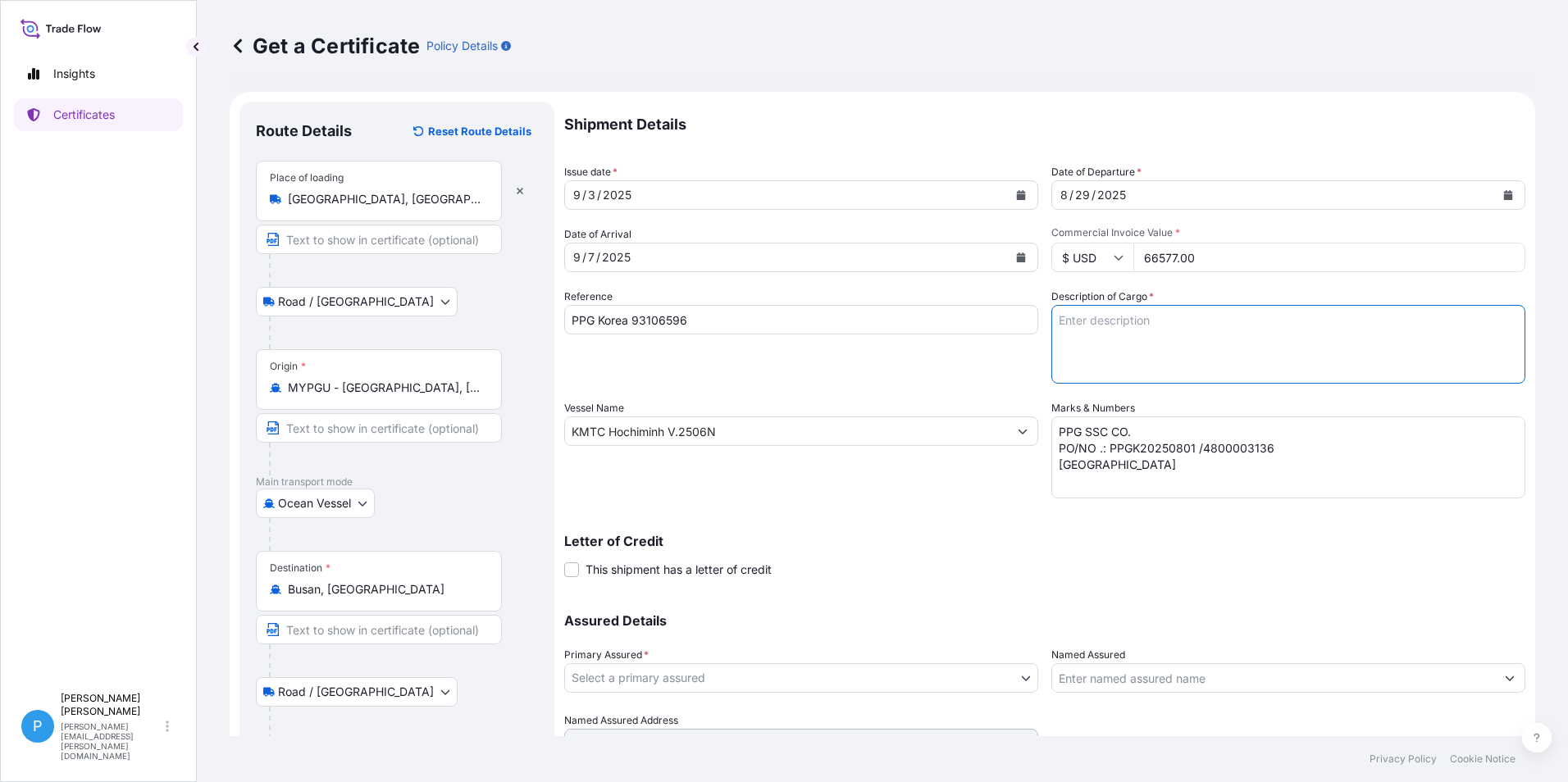
click at [1073, 327] on textarea "Description of Cargo *" at bounding box center [1288, 344] width 474 height 78
paste textarea "ZINC DUST SUPERFINE EP 40 BAGS X 500 KG 10 PALLETS GROSS WEIGHT :20,380.00 KGS …"
type textarea "ZINC DUST SUPERFINE EP 40 BAGS X 500 KG 10 PALLETS GROSS WEIGHT :20,380.00 KGS …"
click at [625, 674] on body "Insights Certificates P Perline Wong perline.wong@everzinc.com Get a Certificat…" at bounding box center [784, 391] width 1568 height 782
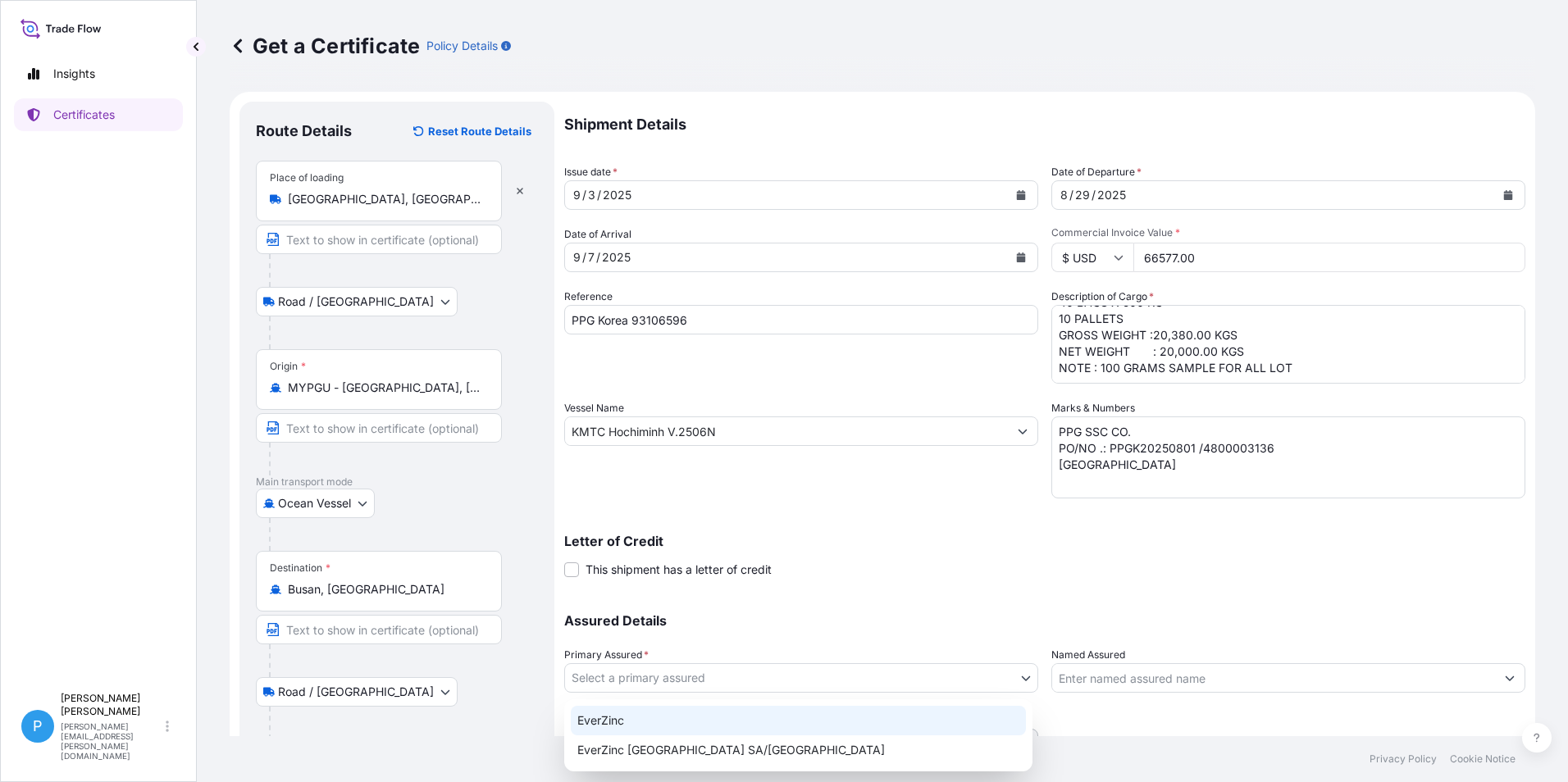
click at [609, 716] on div "EverZinc" at bounding box center [799, 721] width 455 height 29
select select "31493"
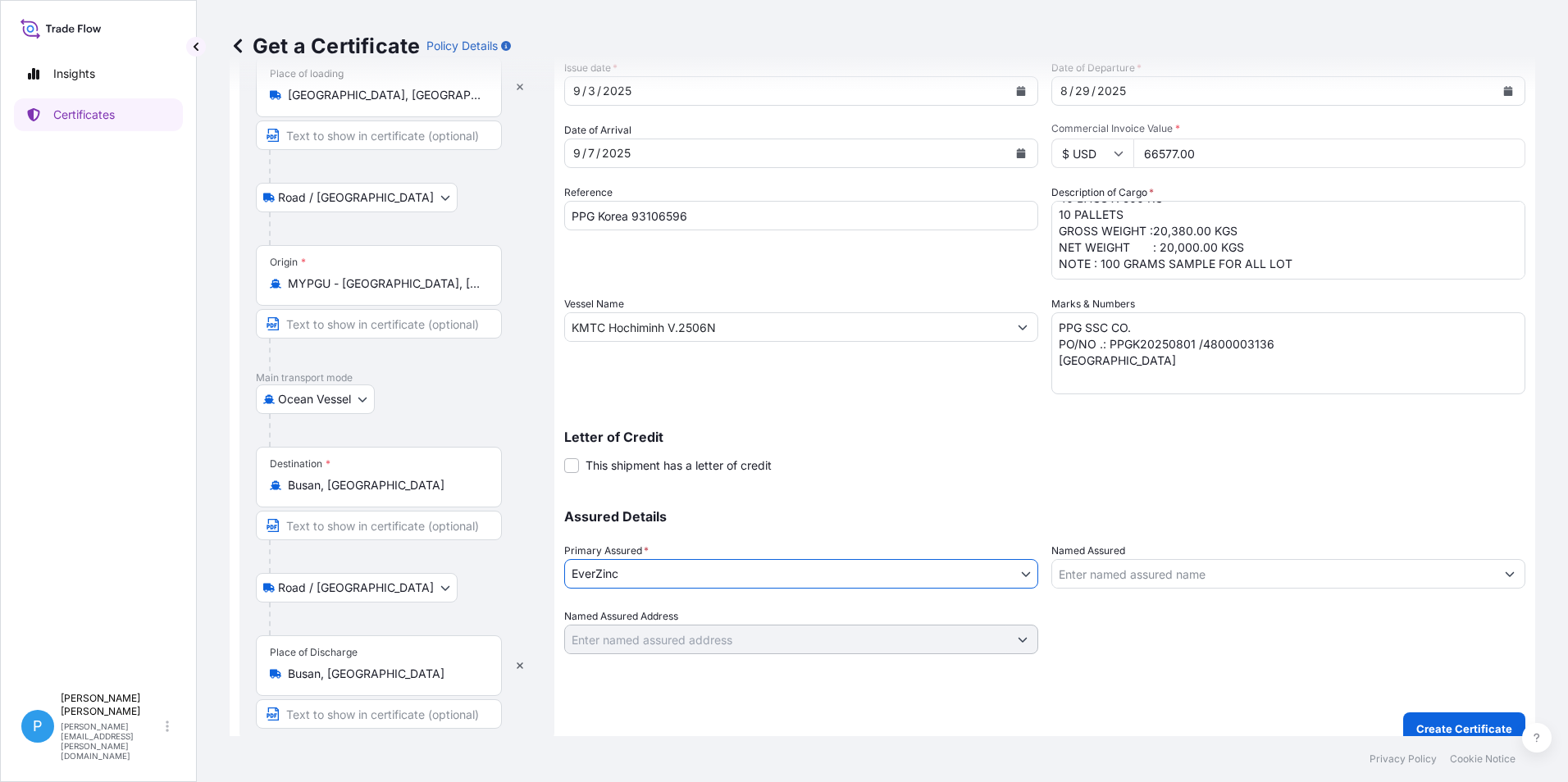
scroll to position [123, 0]
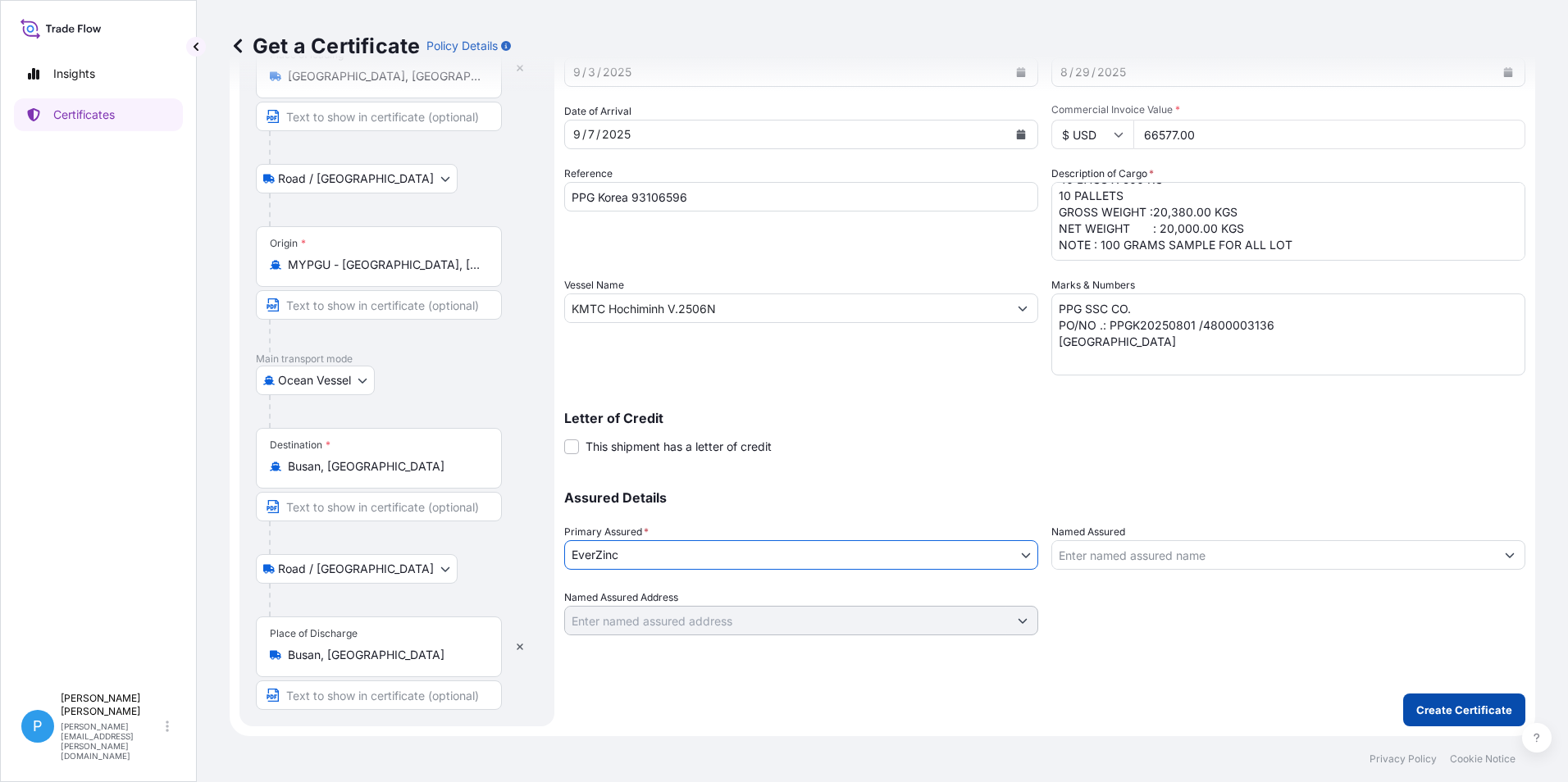
click at [1461, 720] on button "Create Certificate" at bounding box center [1464, 710] width 122 height 33
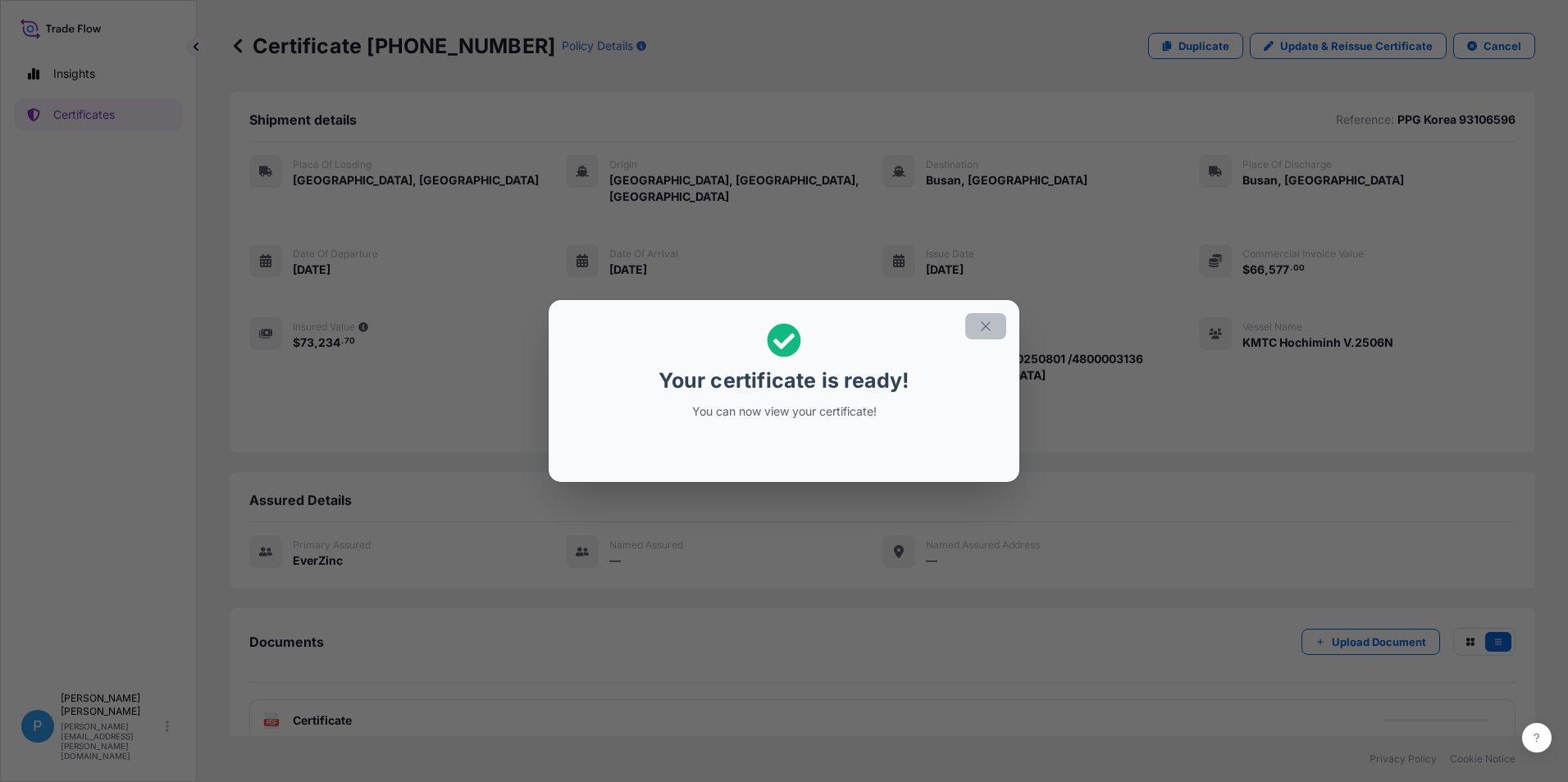
click at [989, 327] on icon "button" at bounding box center [986, 326] width 15 height 15
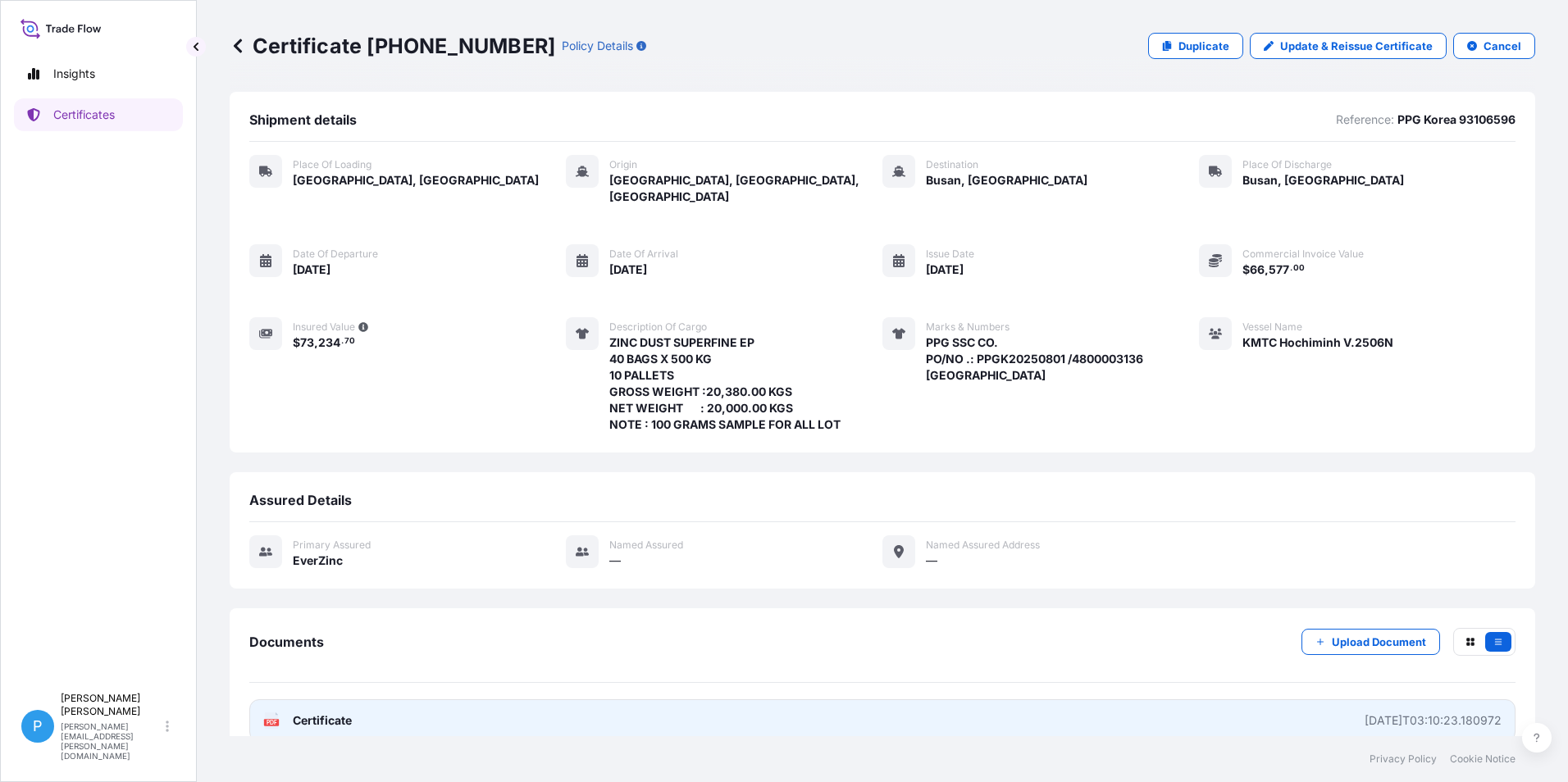
click at [331, 713] on span "Certificate" at bounding box center [322, 721] width 59 height 16
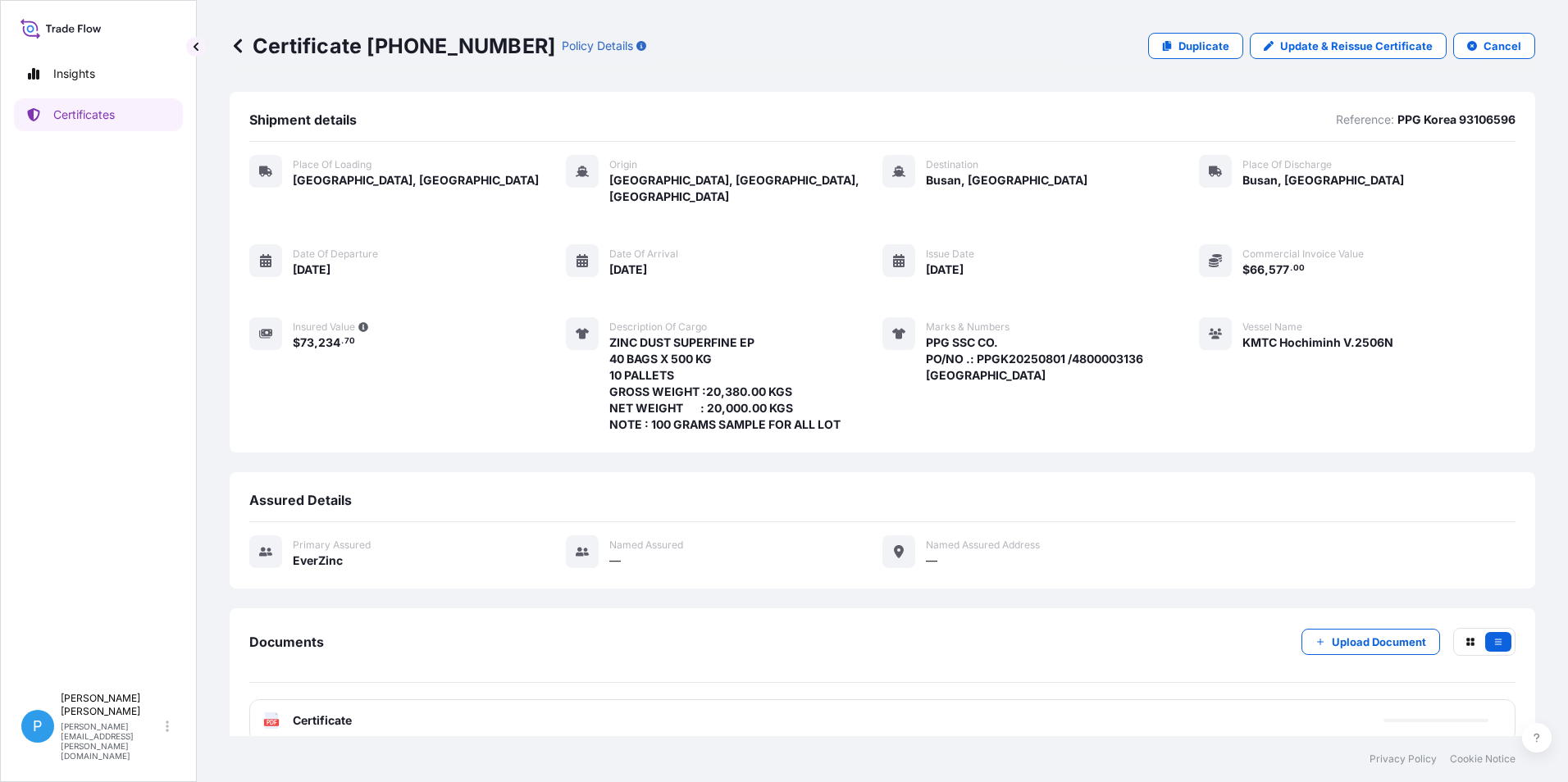
click at [235, 39] on icon at bounding box center [238, 46] width 16 height 16
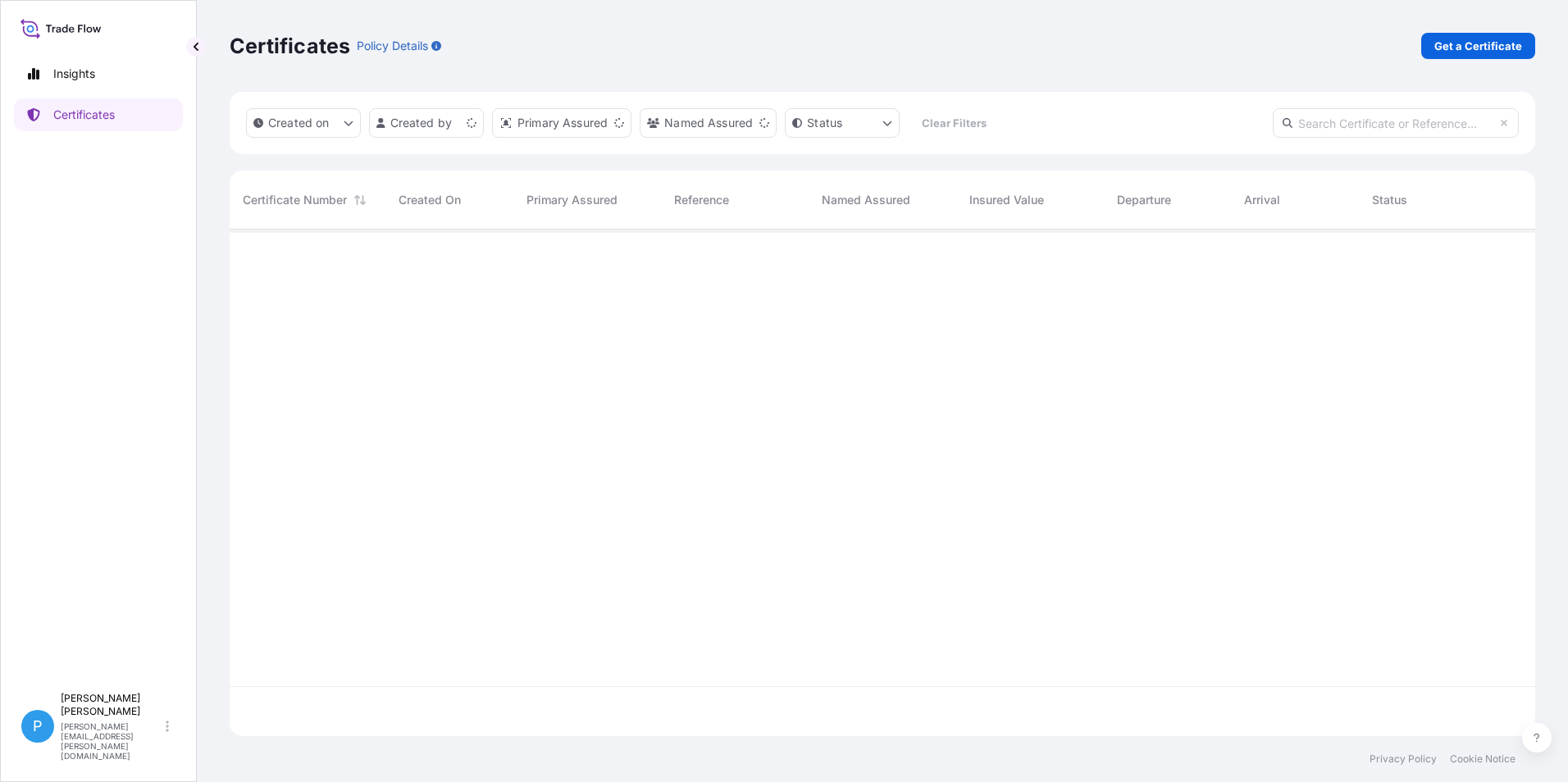
scroll to position [503, 1294]
